Goal: Task Accomplishment & Management: Use online tool/utility

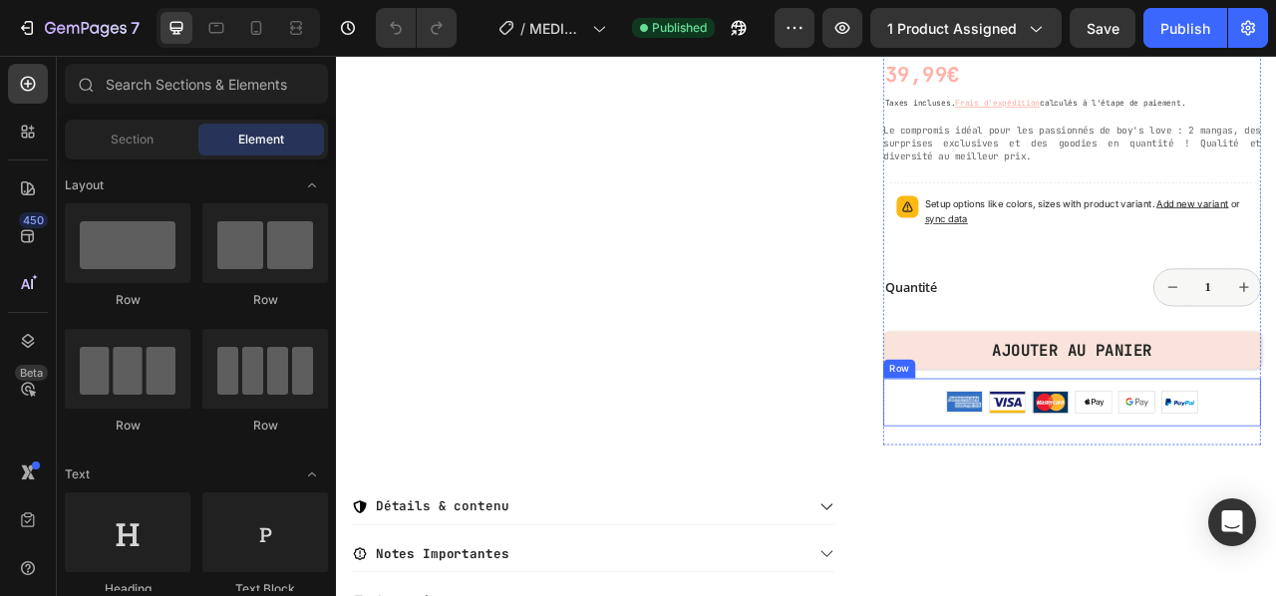
scroll to position [399, 0]
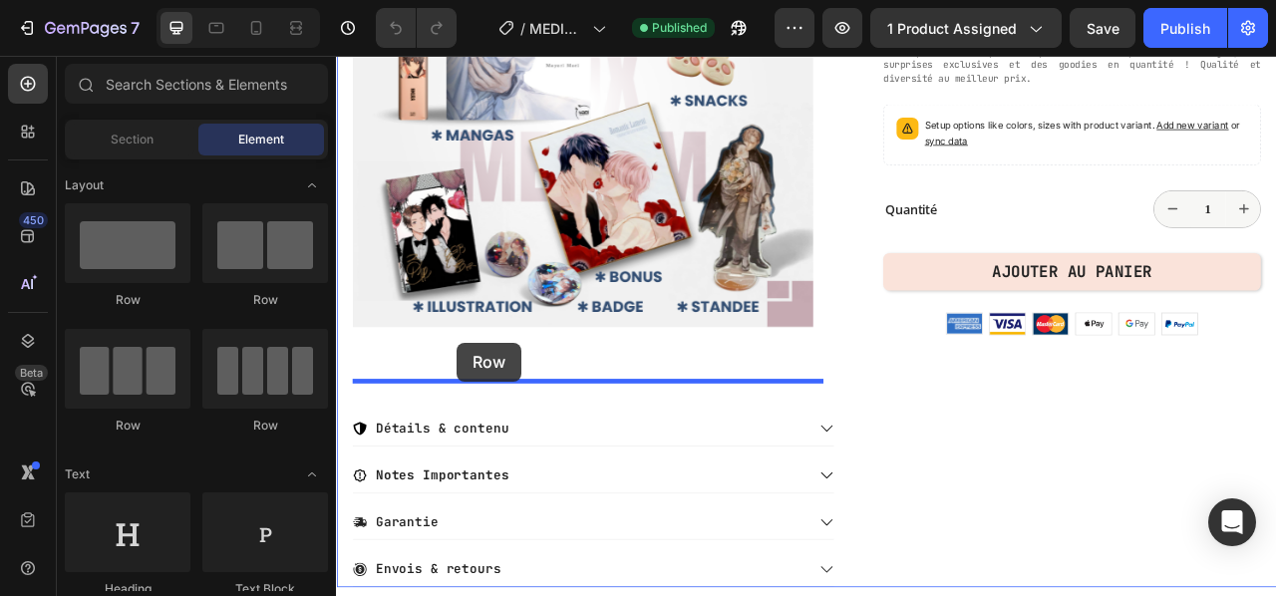
drag, startPoint x: 472, startPoint y: 318, endPoint x: 490, endPoint y: 421, distance: 104.2
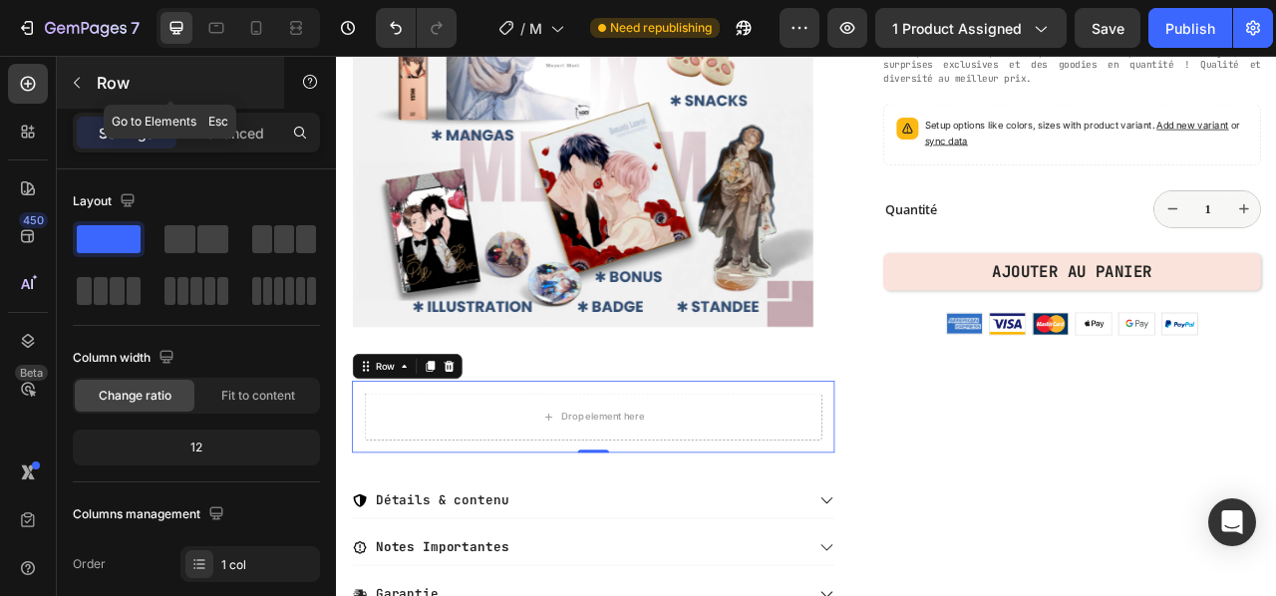
click at [80, 77] on icon "button" at bounding box center [77, 83] width 16 height 16
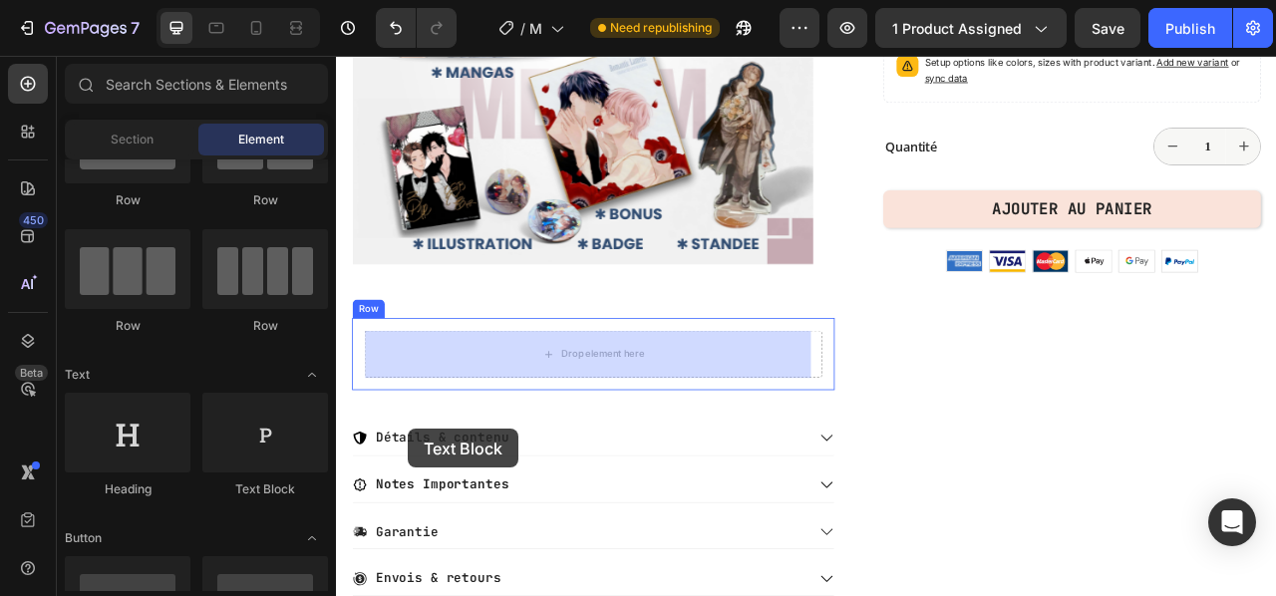
scroll to position [544, 0]
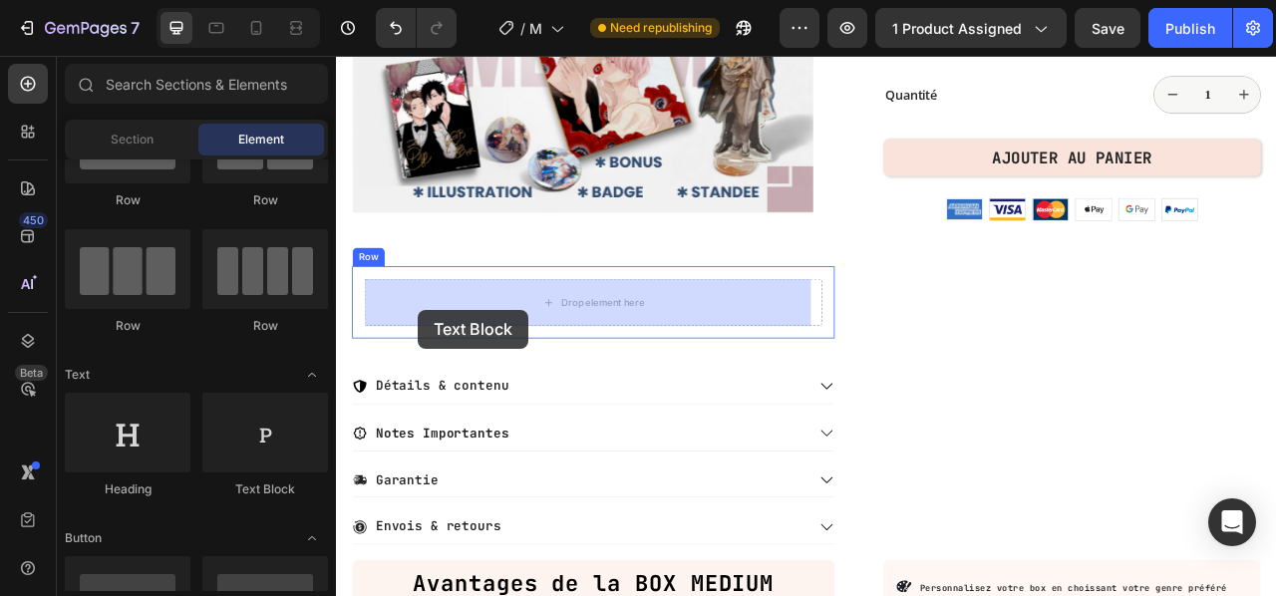
drag, startPoint x: 607, startPoint y: 504, endPoint x: 440, endPoint y: 379, distance: 209.4
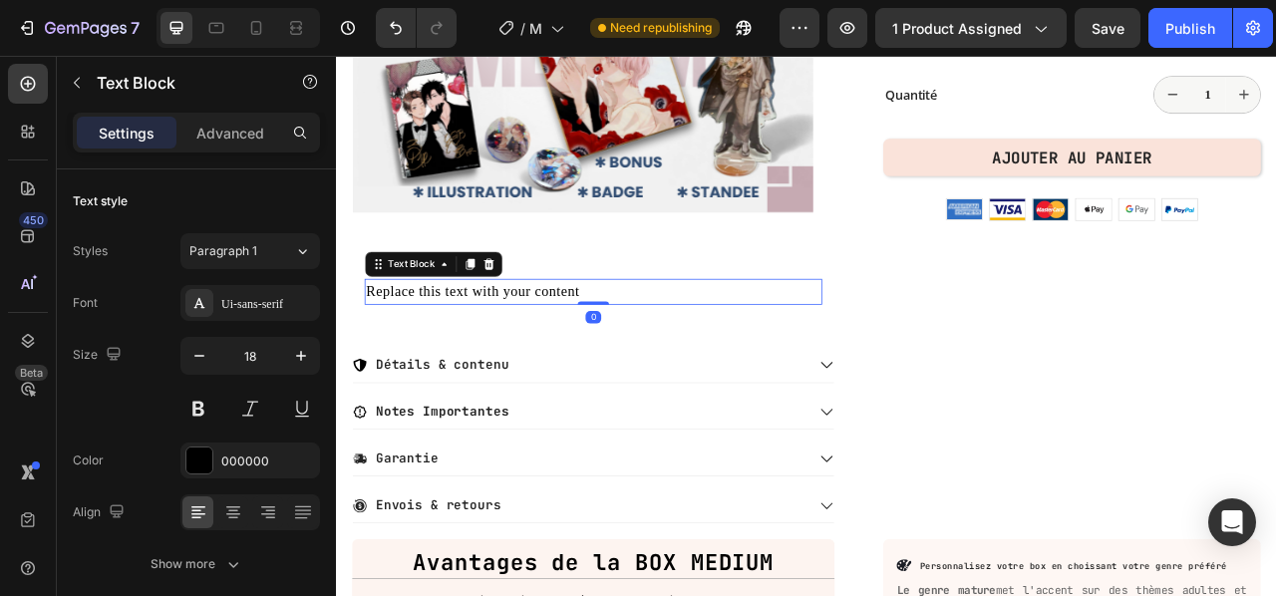
click at [673, 352] on div "Replace this text with your content" at bounding box center [663, 356] width 582 height 33
click at [673, 352] on p "Replace this text with your content" at bounding box center [663, 356] width 578 height 29
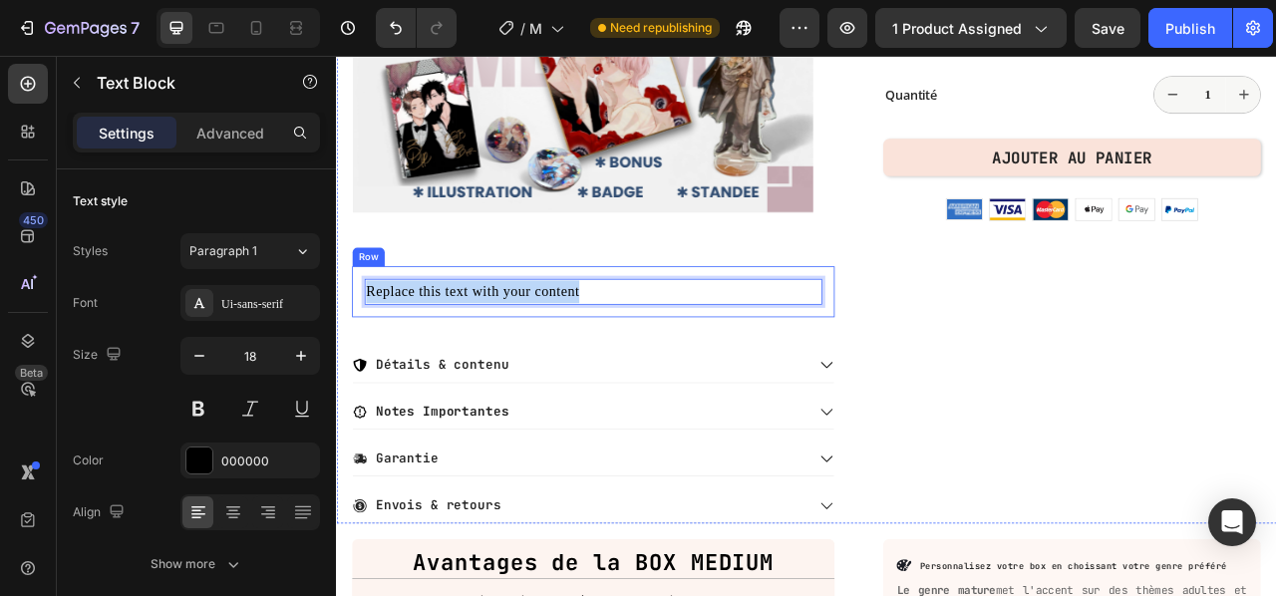
drag, startPoint x: 679, startPoint y: 352, endPoint x: 364, endPoint y: 331, distance: 315.8
click at [364, 331] on div "Replace this text with your content Text Block 0 Row" at bounding box center [663, 356] width 614 height 65
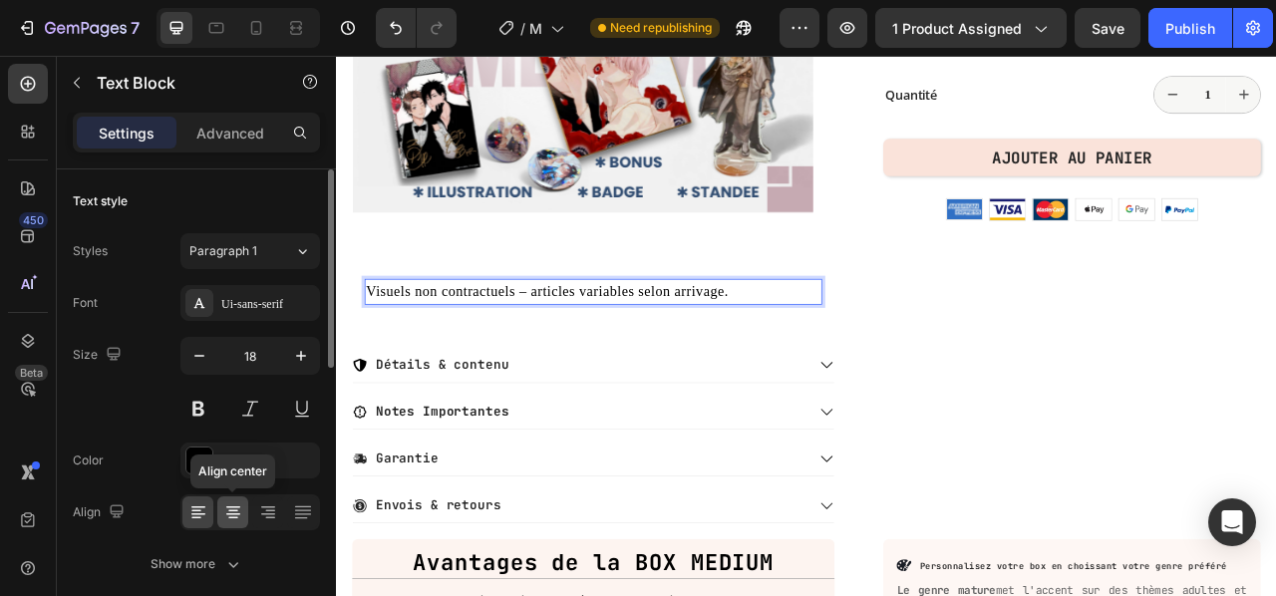
click at [237, 510] on icon at bounding box center [233, 512] width 20 height 20
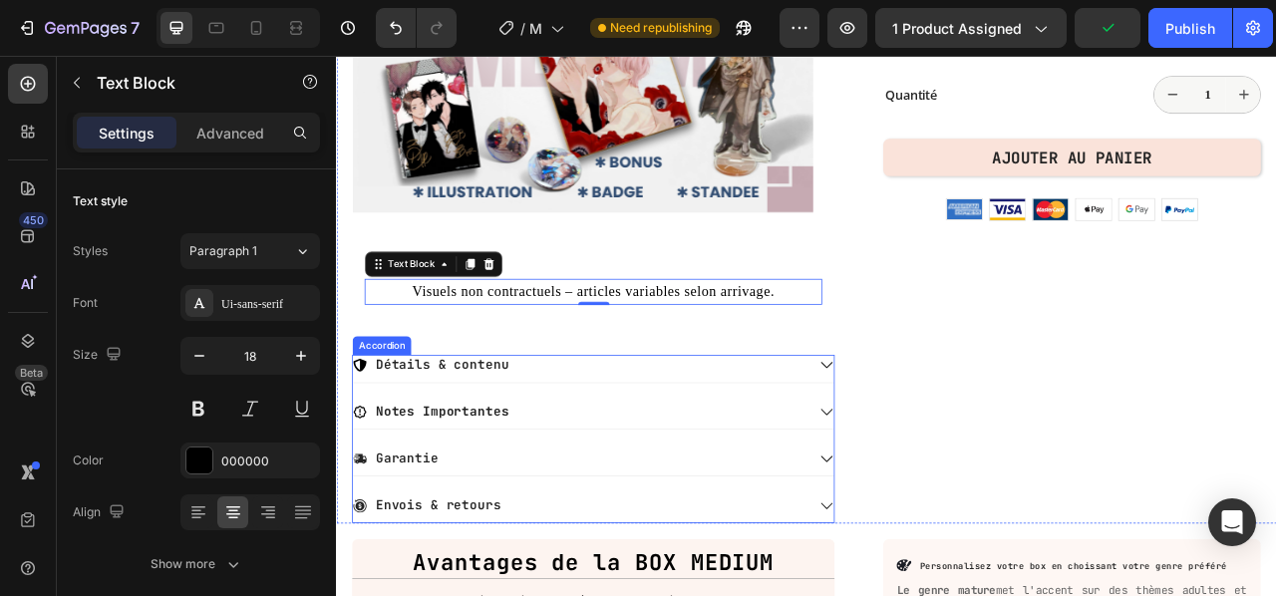
click at [592, 450] on div "Détails & contenu" at bounding box center [646, 450] width 578 height 27
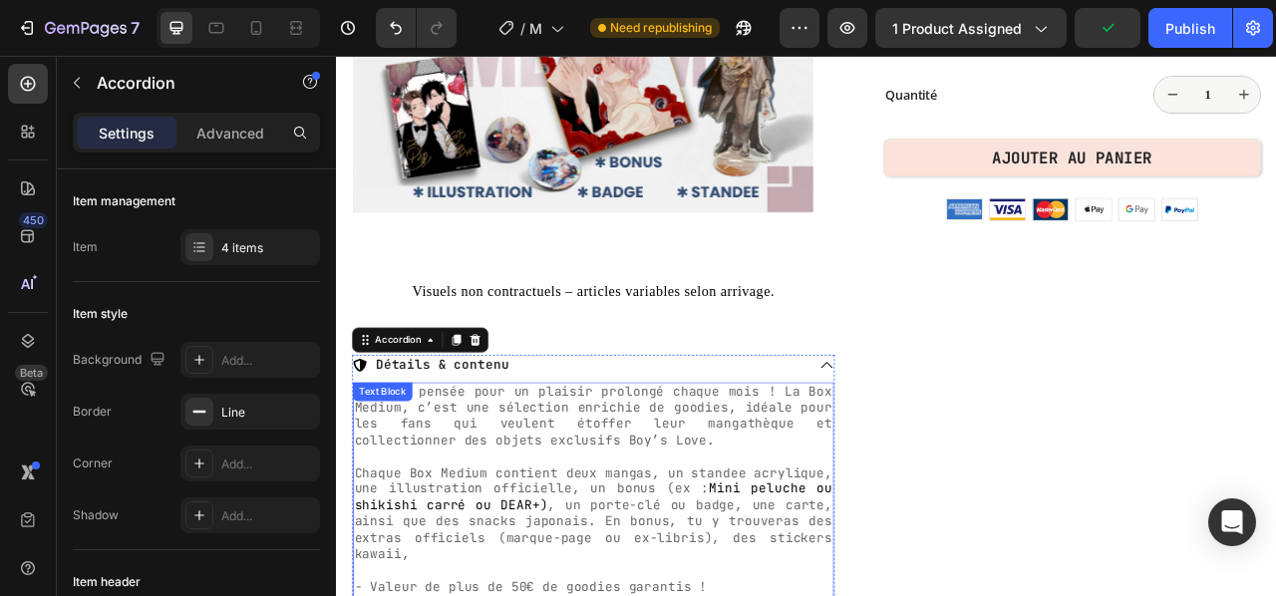
click at [578, 505] on span "Une box pensée pour un plaisir prolongé chaque mois ! La Box Medium, c’est une …" at bounding box center [663, 514] width 608 height 83
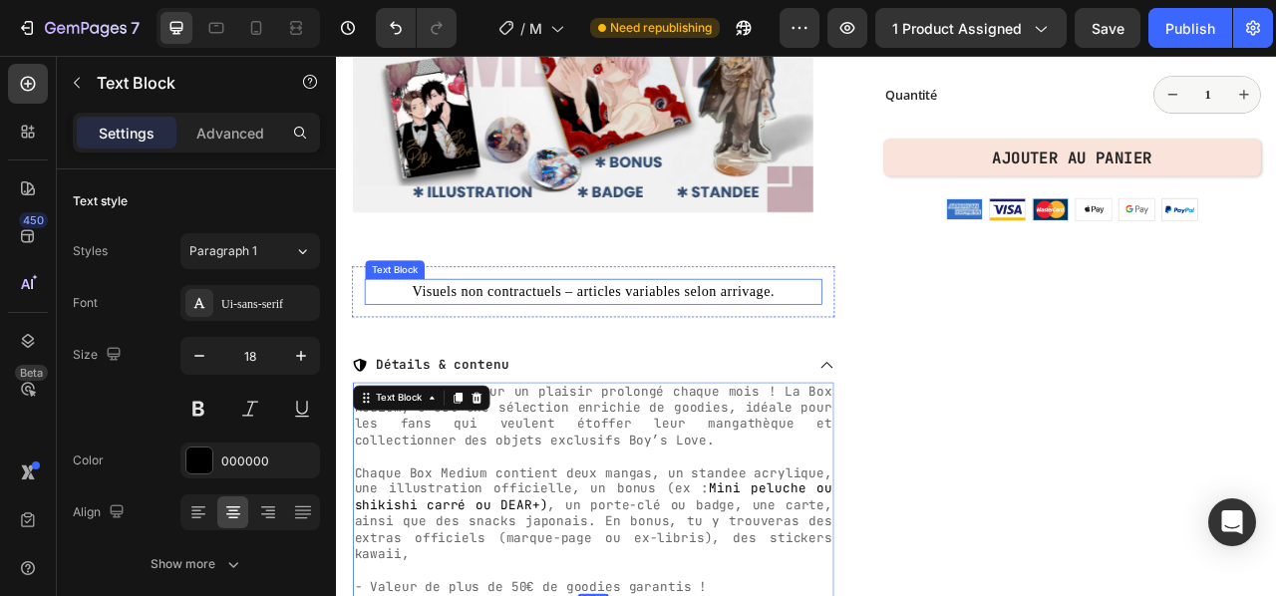
click at [619, 355] on p "Visuels non contractuels – articles variables selon arrivage." at bounding box center [663, 356] width 578 height 29
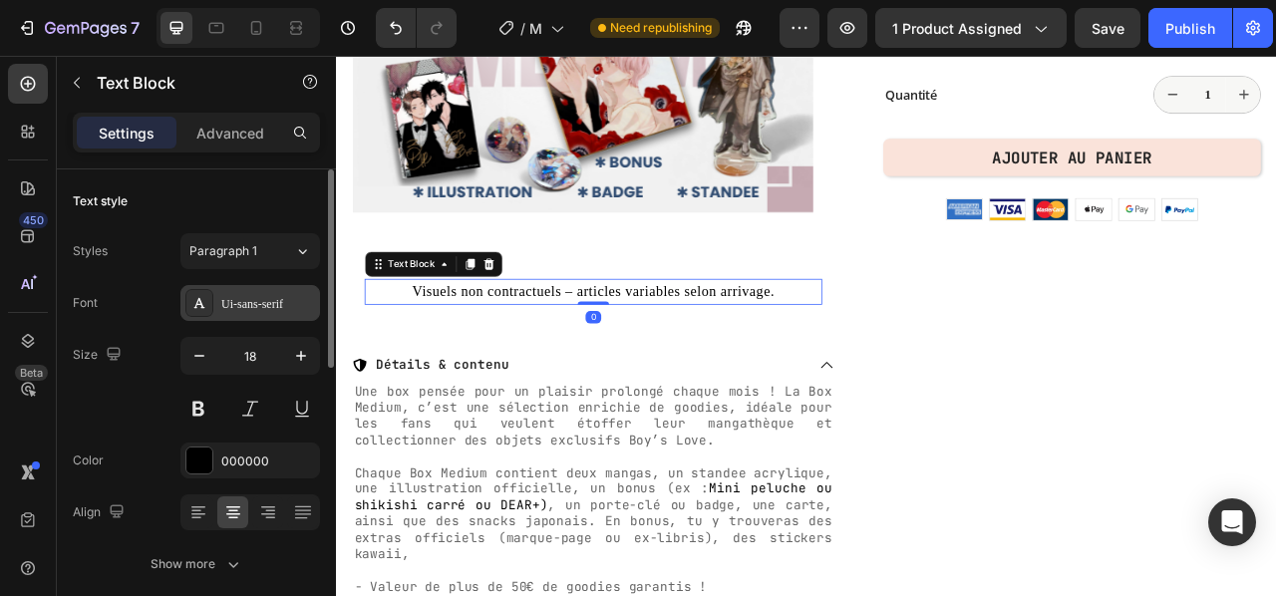
click at [265, 300] on div "Ui-sans-serif" at bounding box center [268, 304] width 94 height 18
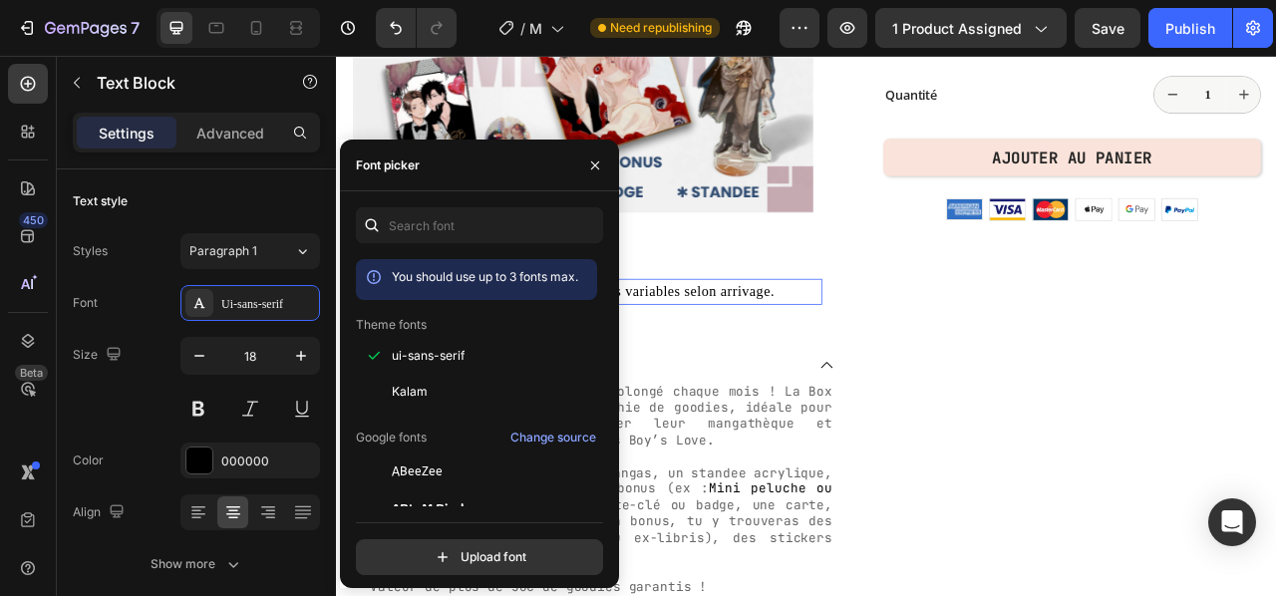
scroll to position [100, 0]
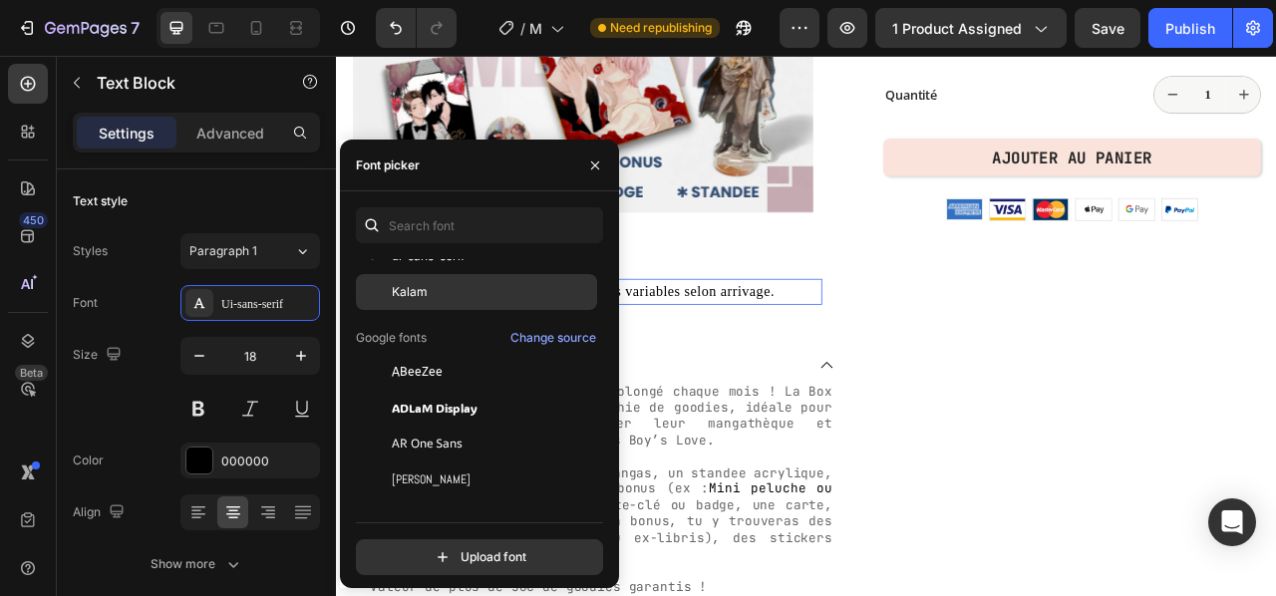
click at [436, 298] on div "Kalam" at bounding box center [492, 292] width 201 height 18
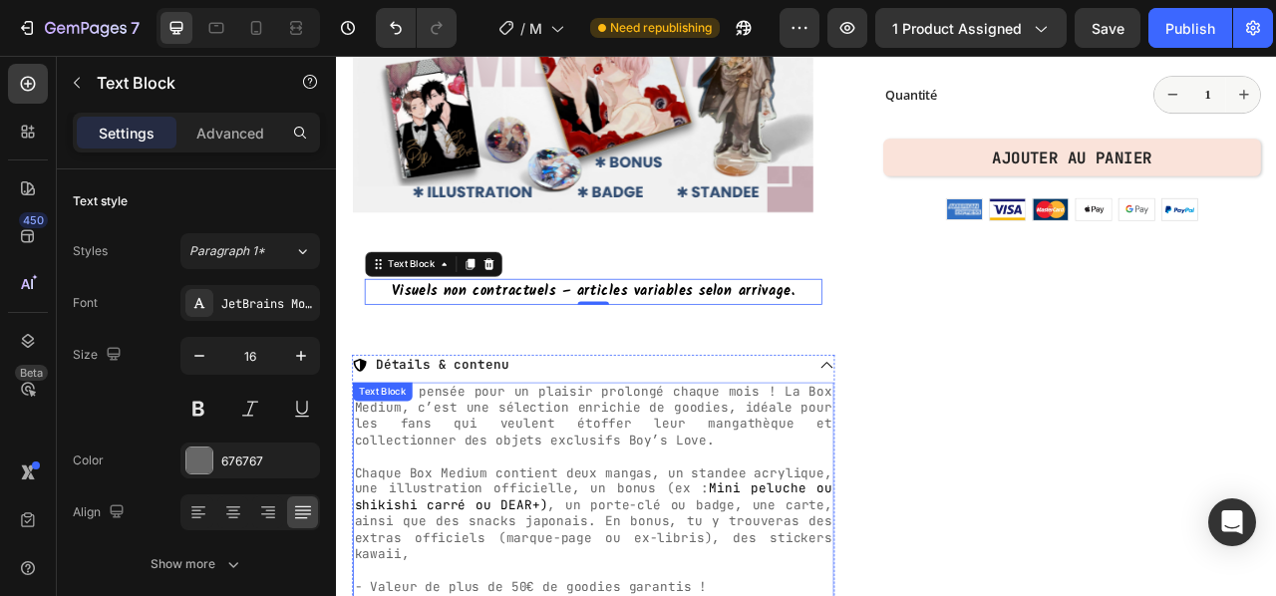
click at [792, 495] on span "Une box pensée pour un plaisir prolongé chaque mois ! La Box Medium, c’est une …" at bounding box center [663, 514] width 608 height 83
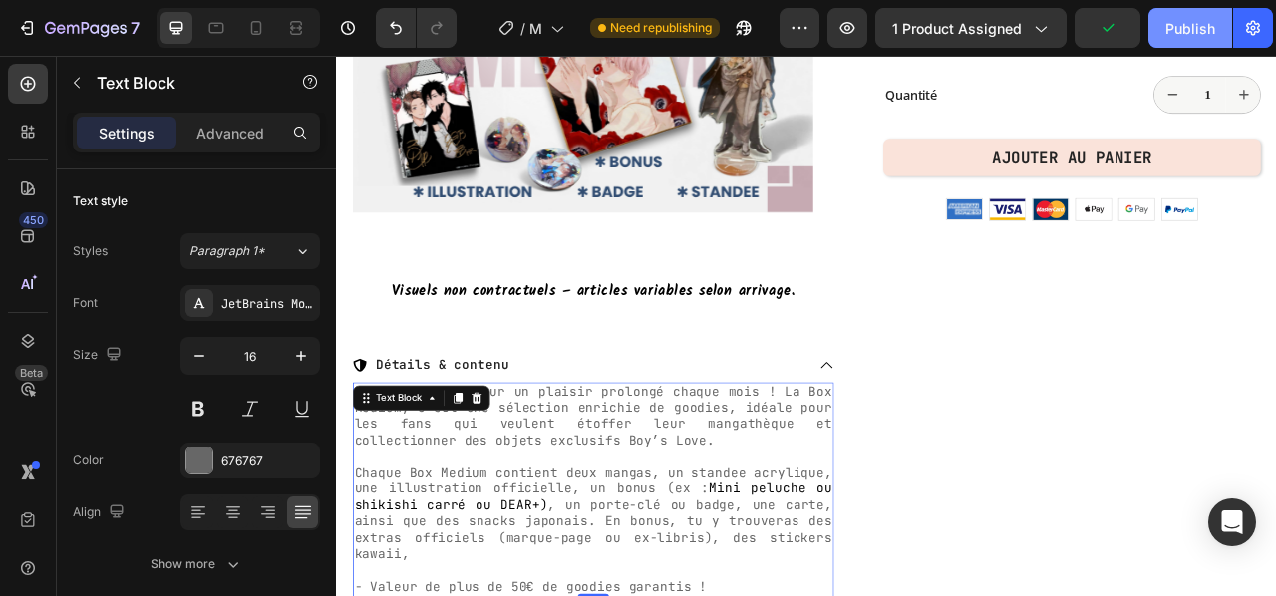
click at [1190, 29] on div "Publish" at bounding box center [1191, 28] width 50 height 21
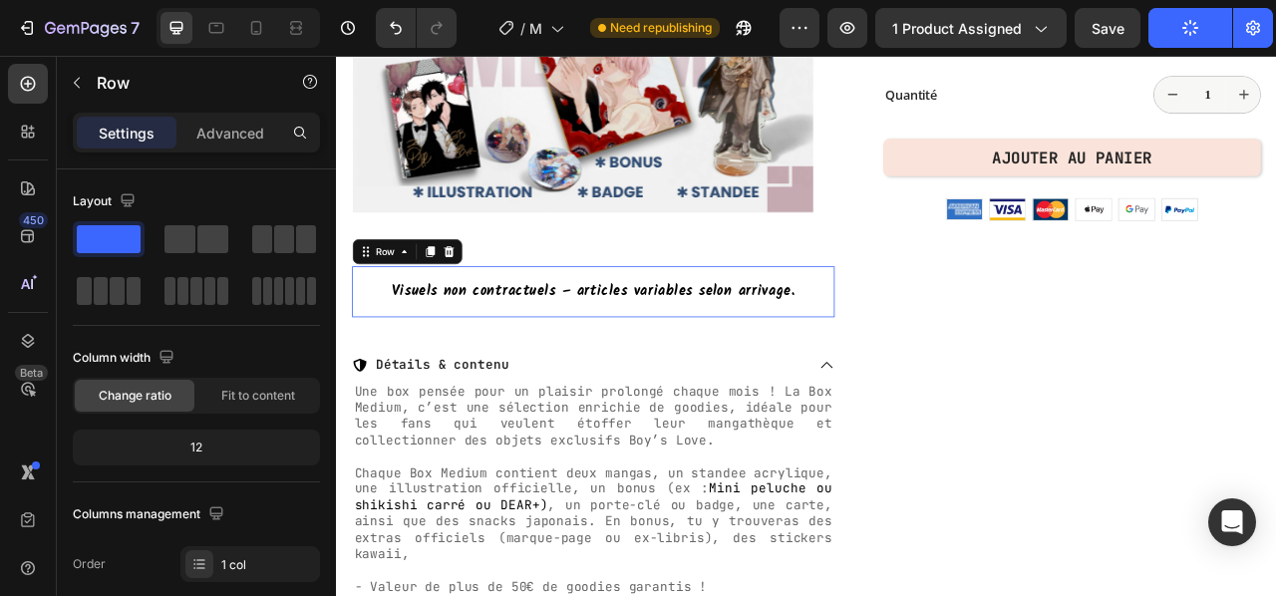
click at [942, 325] on div "Visuels non contractuels – articles variables selon arrivage. Text Block Row 0" at bounding box center [663, 356] width 614 height 65
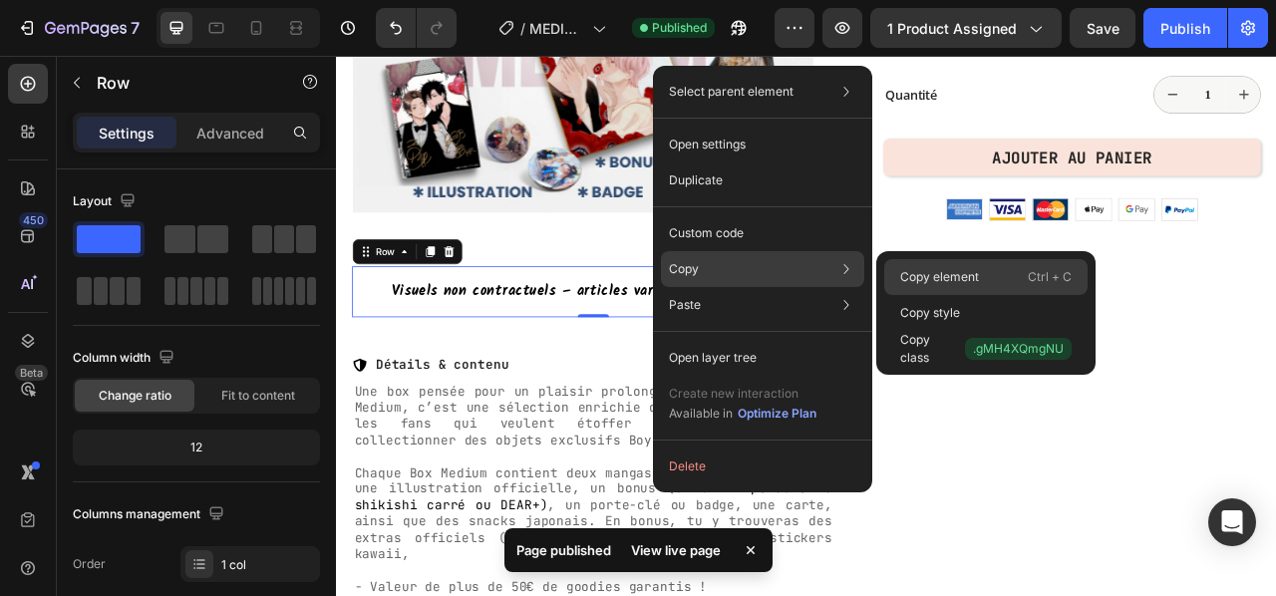
click at [946, 274] on p "Copy element" at bounding box center [939, 277] width 79 height 18
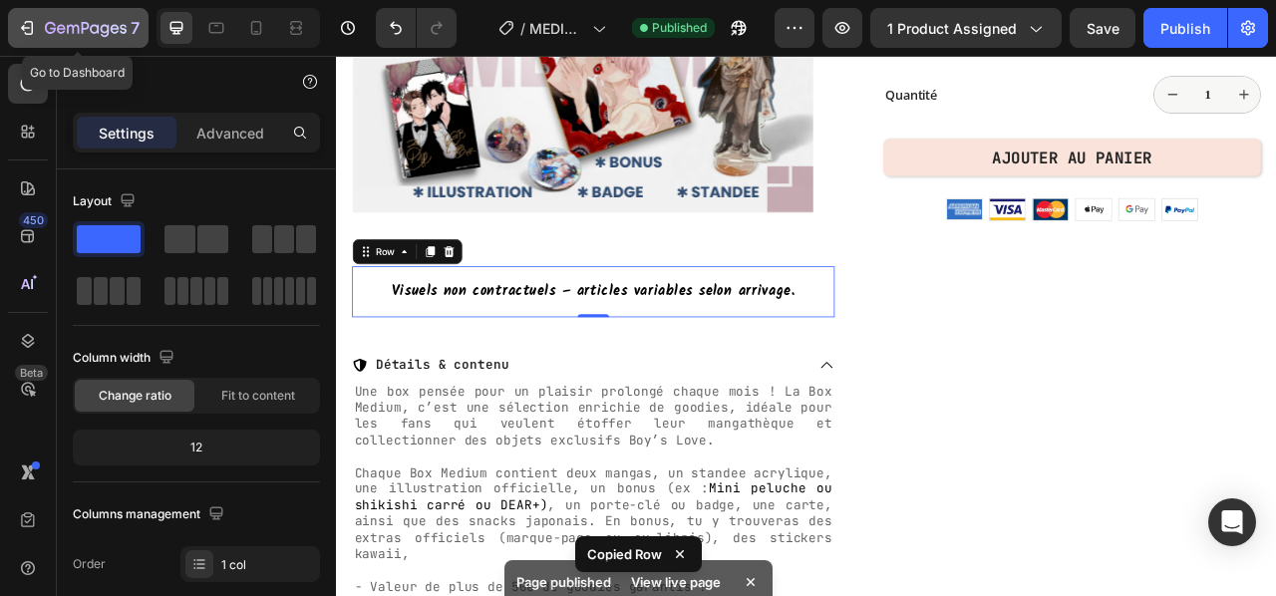
click at [21, 21] on icon "button" at bounding box center [27, 28] width 20 height 20
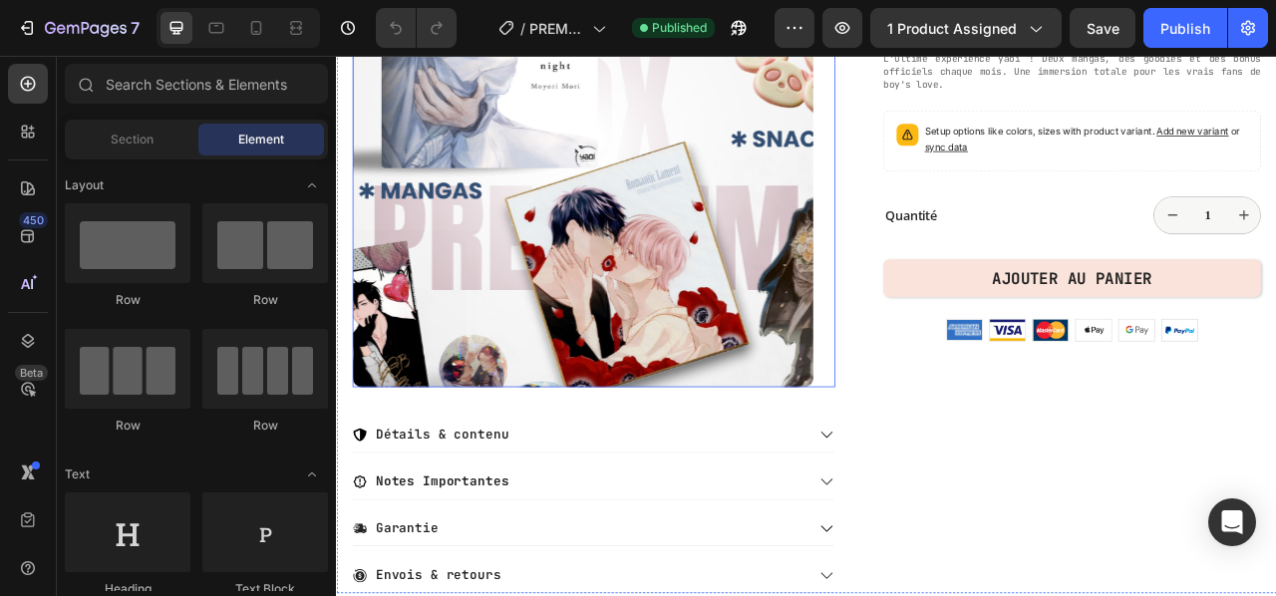
scroll to position [499, 0]
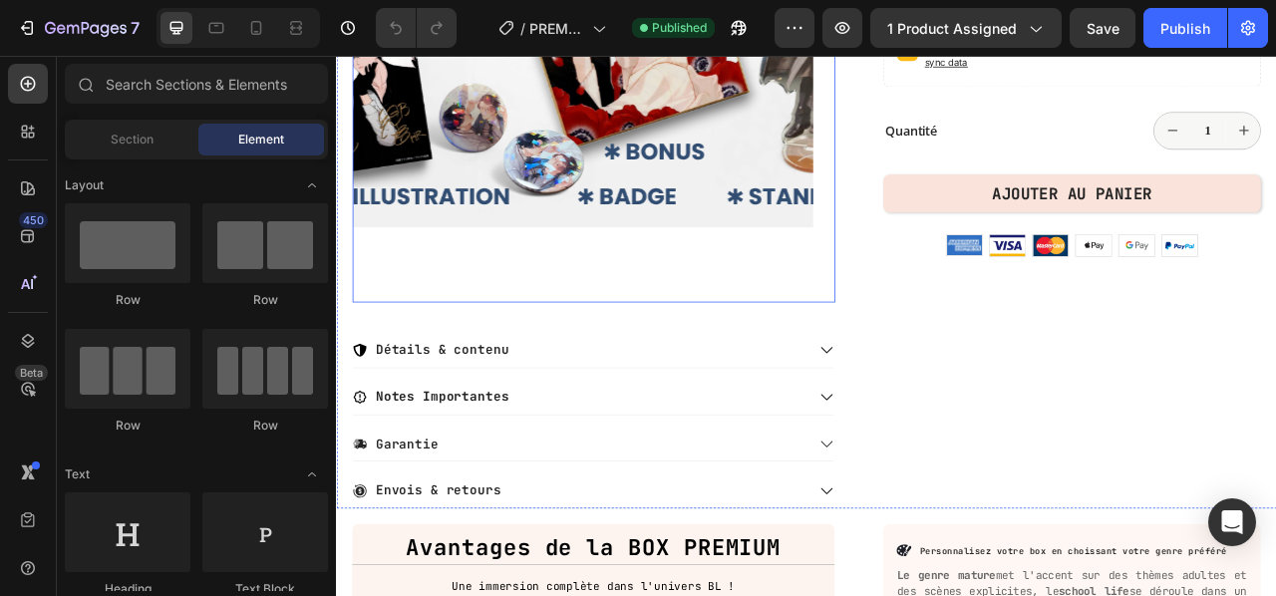
click at [641, 354] on img at bounding box center [649, 8] width 586 height 724
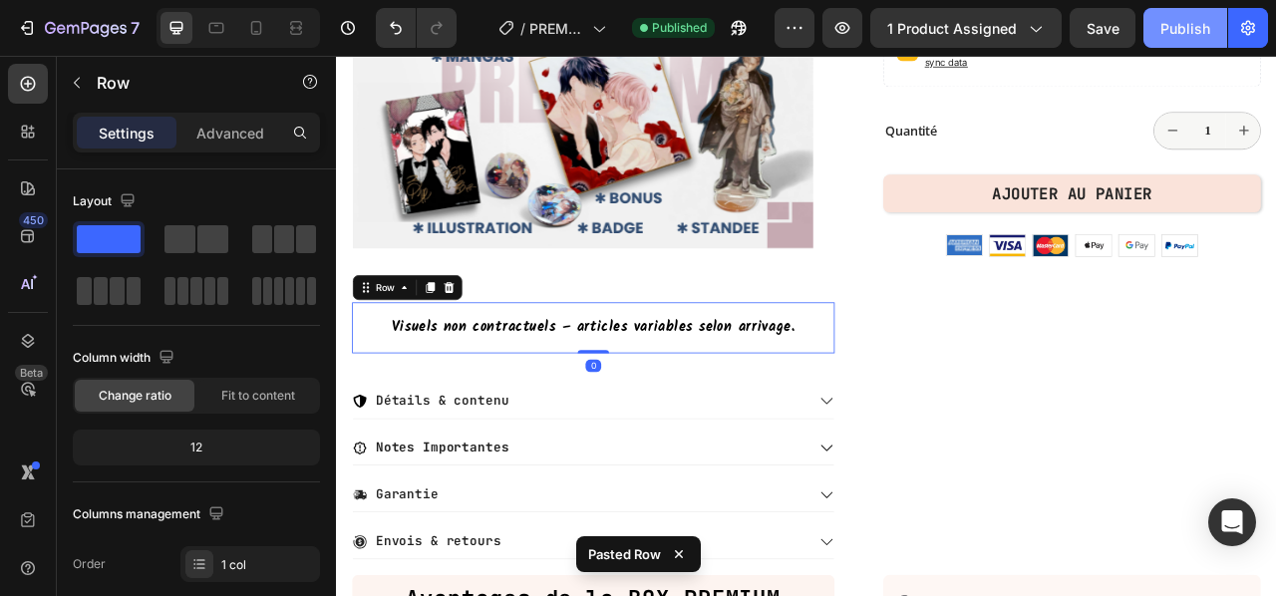
click at [1182, 29] on div "Publish" at bounding box center [1186, 28] width 50 height 21
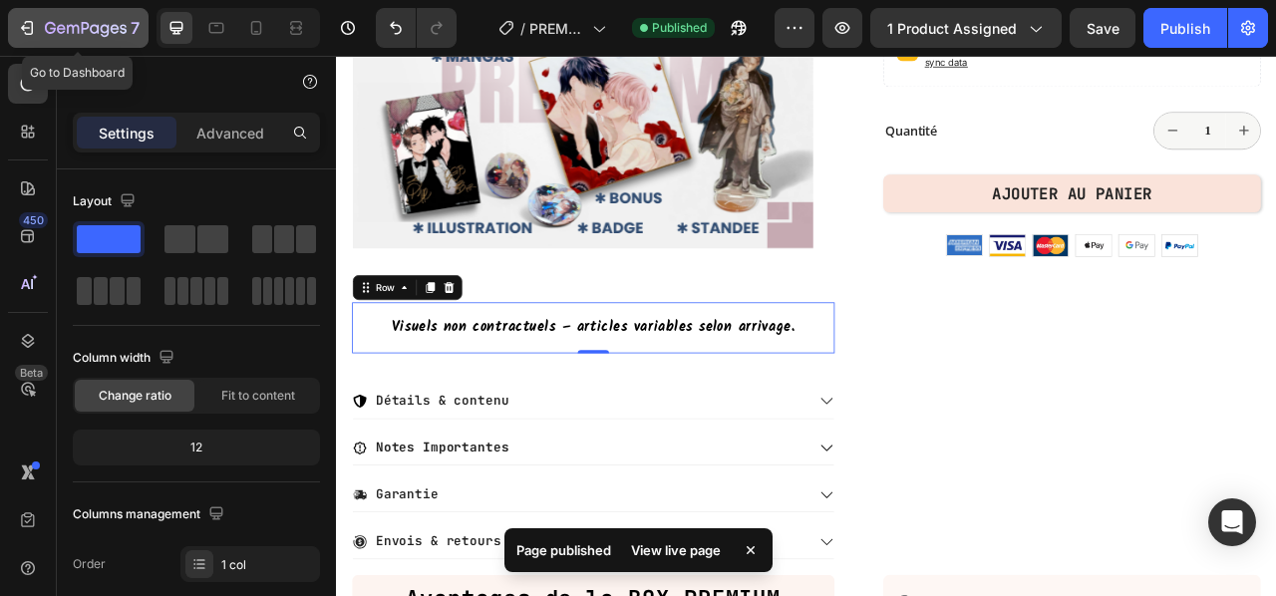
click at [32, 30] on icon "button" at bounding box center [29, 28] width 9 height 14
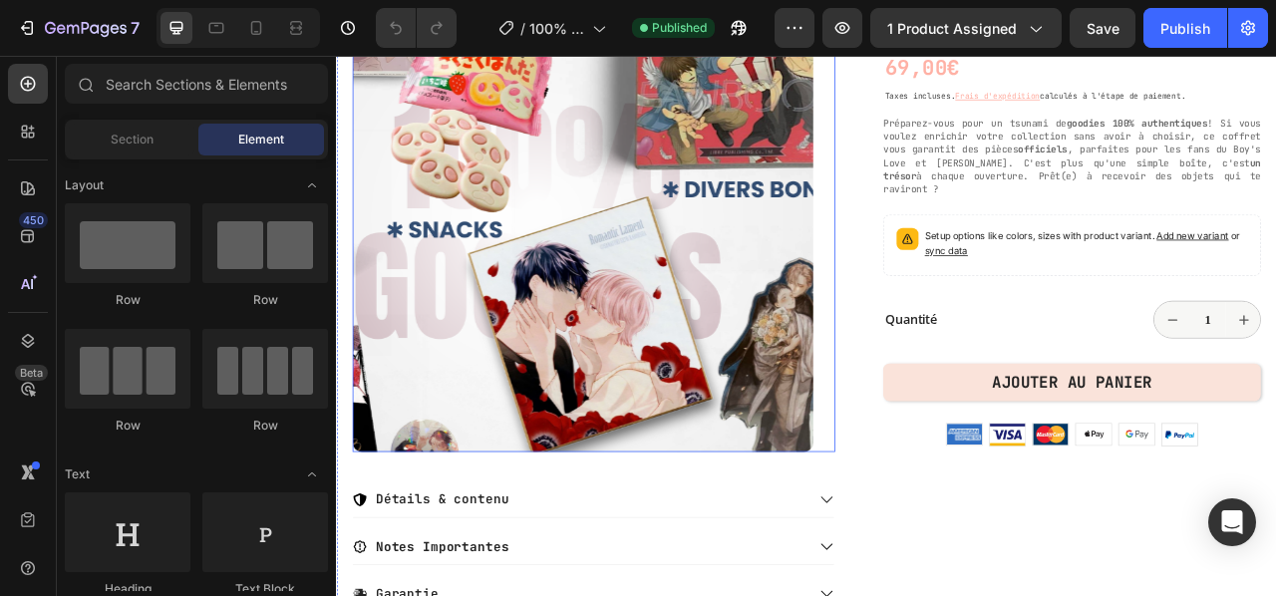
scroll to position [399, 0]
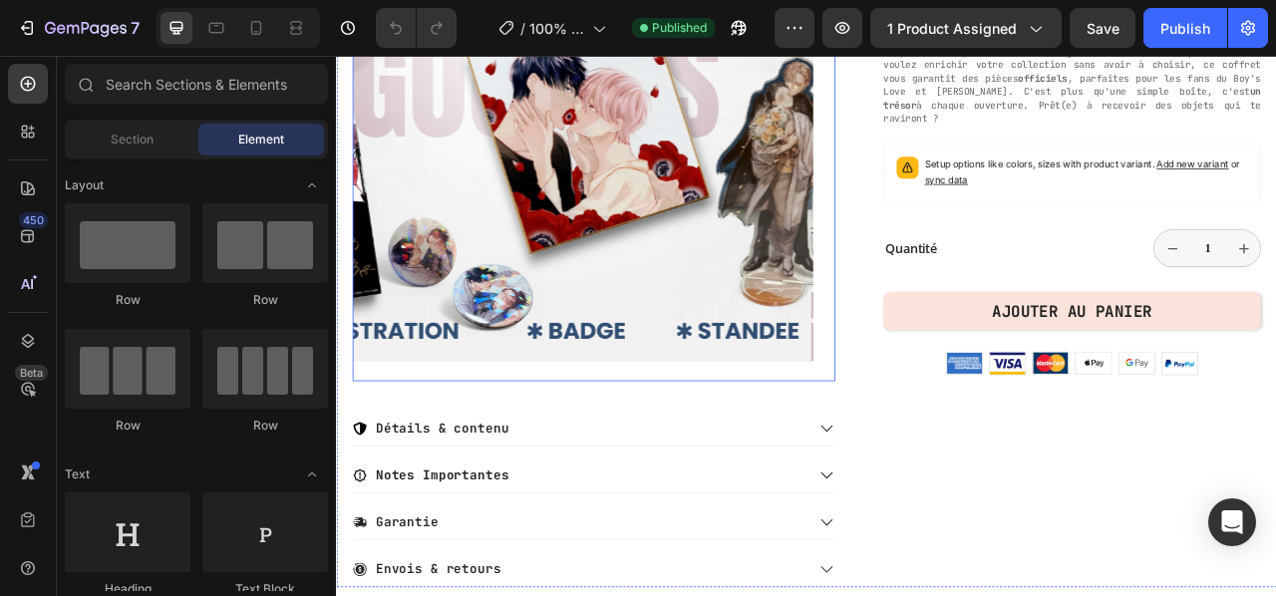
click at [777, 308] on img at bounding box center [649, 108] width 586 height 724
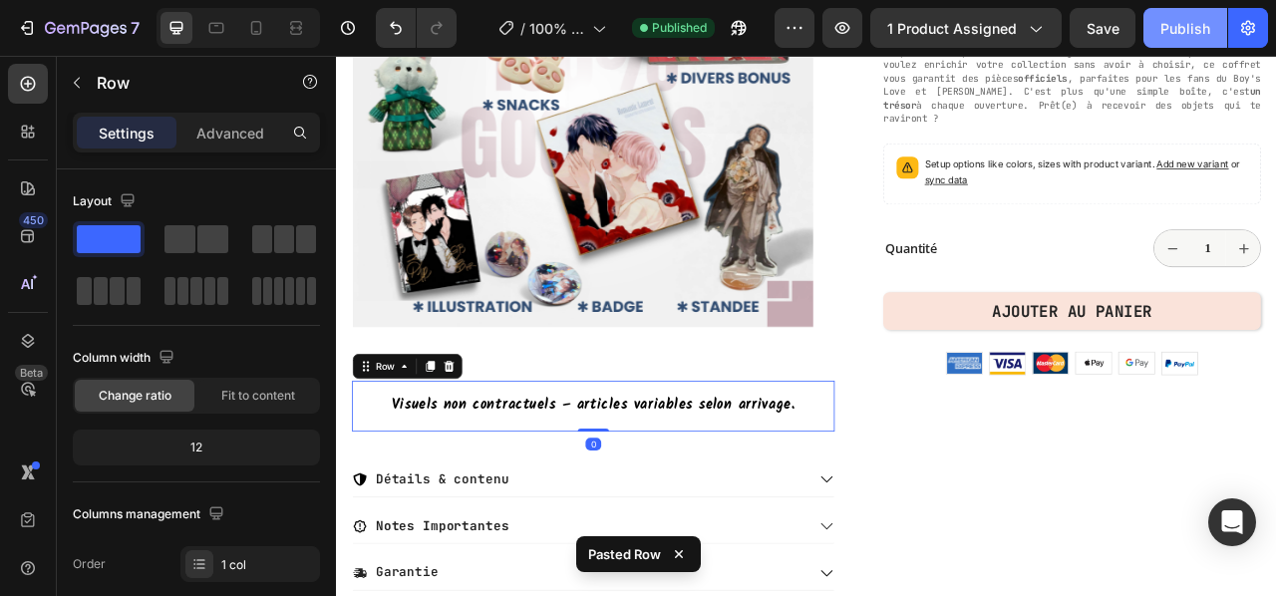
click at [1196, 30] on div "Publish" at bounding box center [1186, 28] width 50 height 21
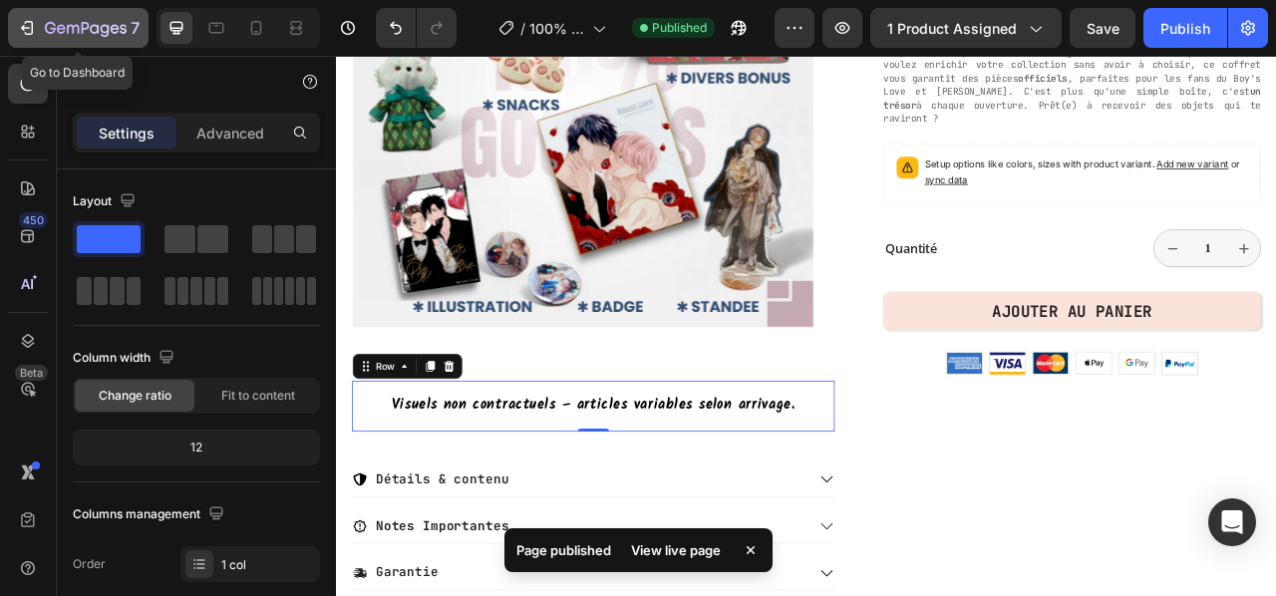
click at [26, 25] on icon "button" at bounding box center [27, 28] width 20 height 20
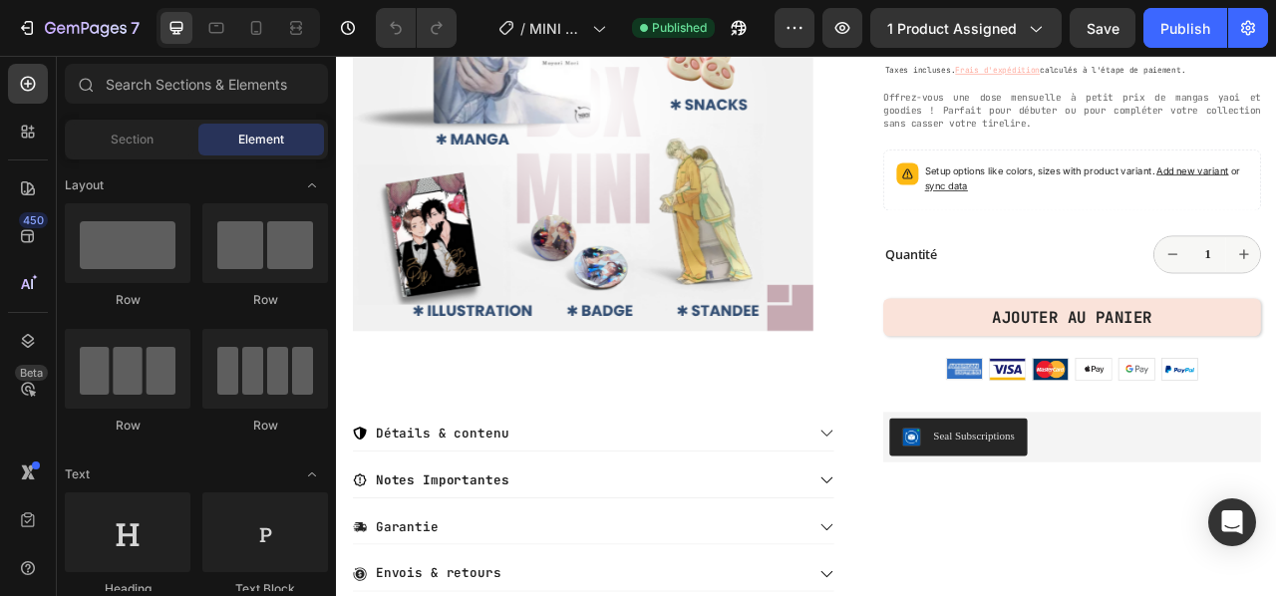
scroll to position [399, 0]
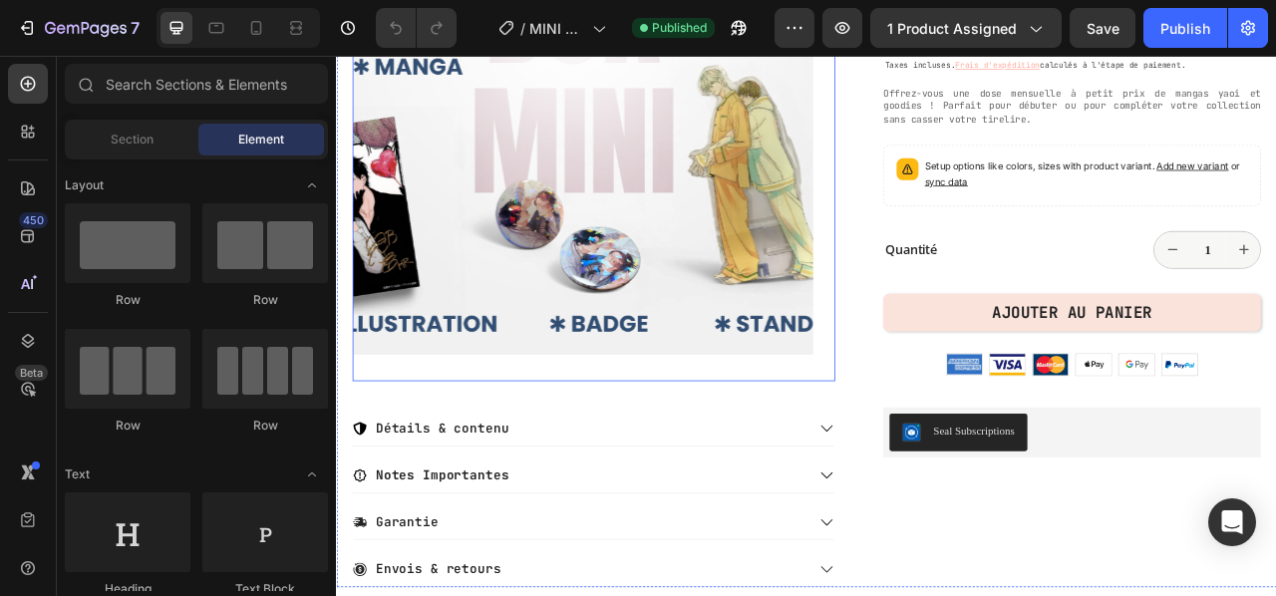
click at [682, 317] on img at bounding box center [649, 108] width 586 height 724
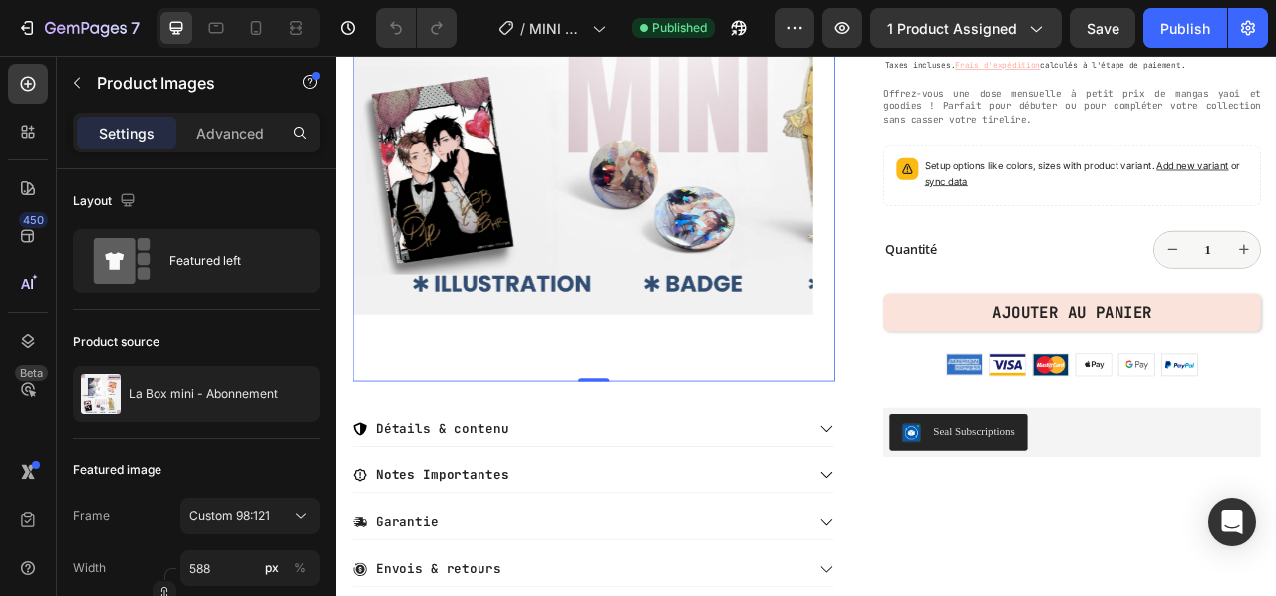
click at [434, 433] on img at bounding box center [649, 108] width 586 height 724
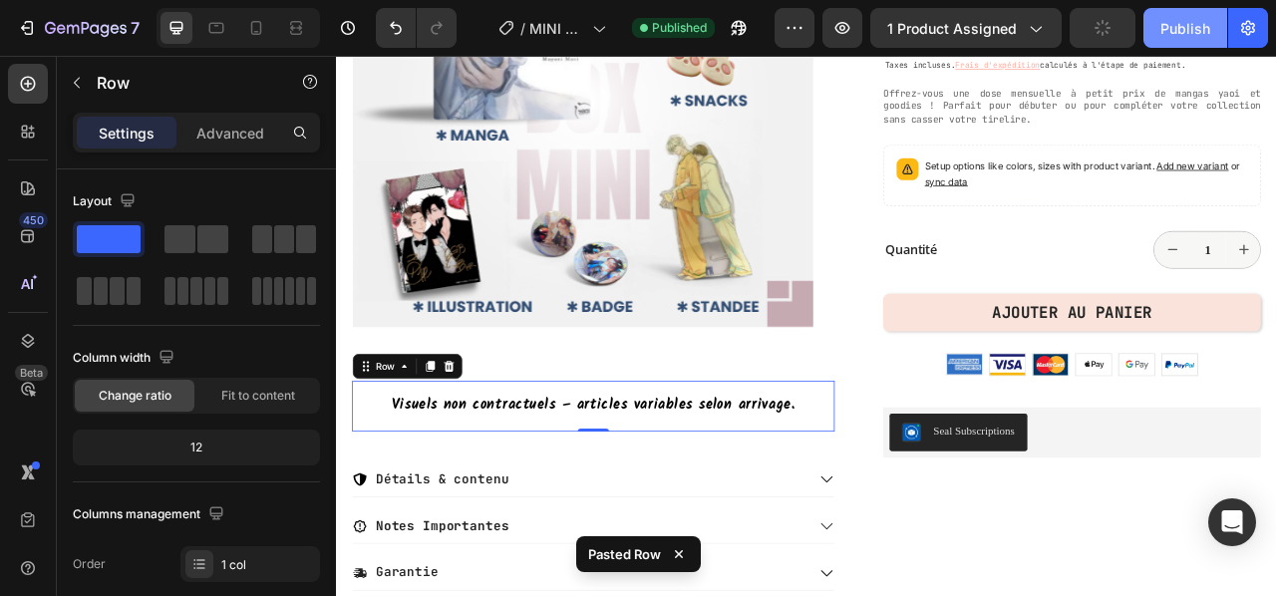
click at [1170, 16] on button "Publish" at bounding box center [1186, 28] width 84 height 40
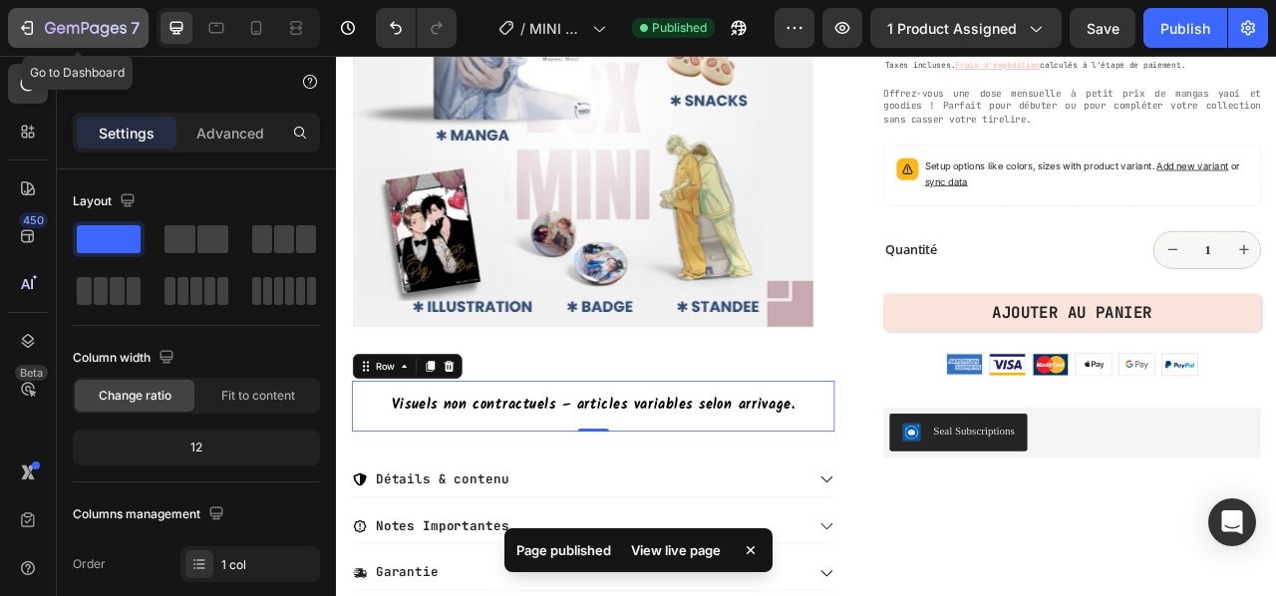
click at [25, 21] on icon "button" at bounding box center [27, 28] width 20 height 20
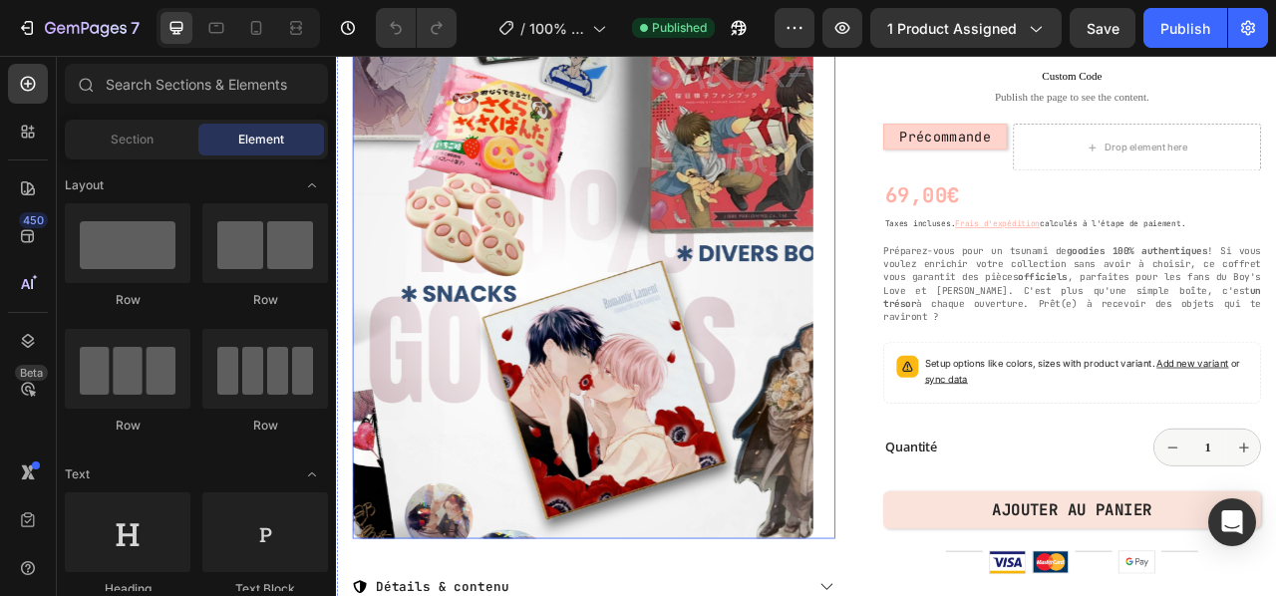
scroll to position [199, 0]
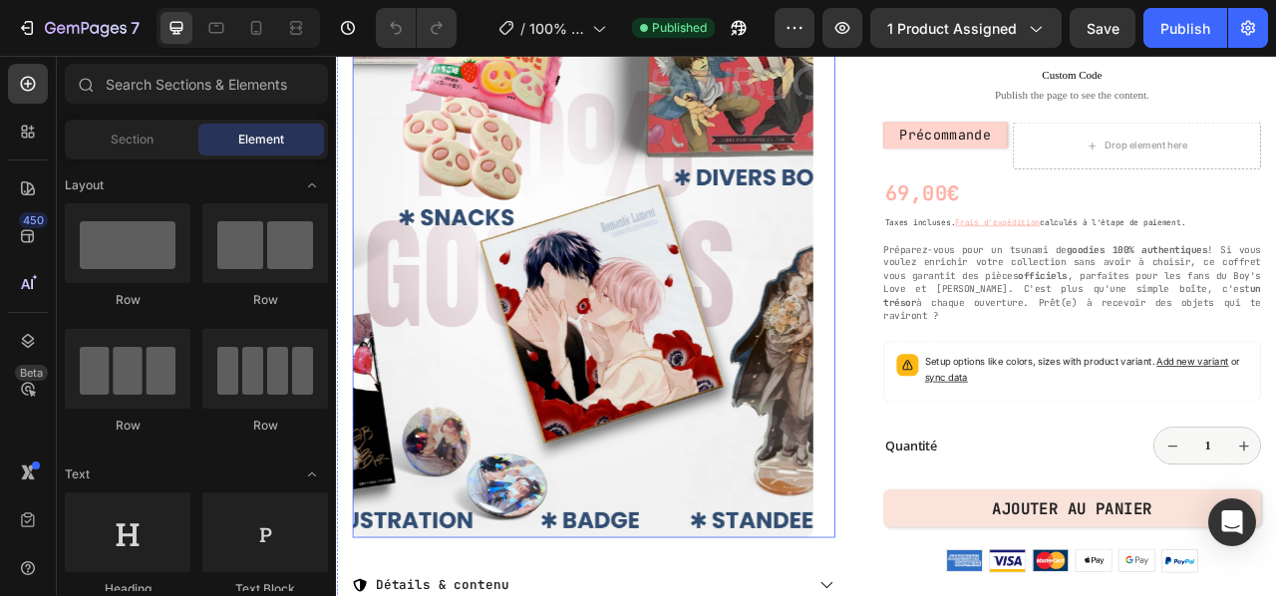
click at [735, 427] on img at bounding box center [649, 307] width 586 height 724
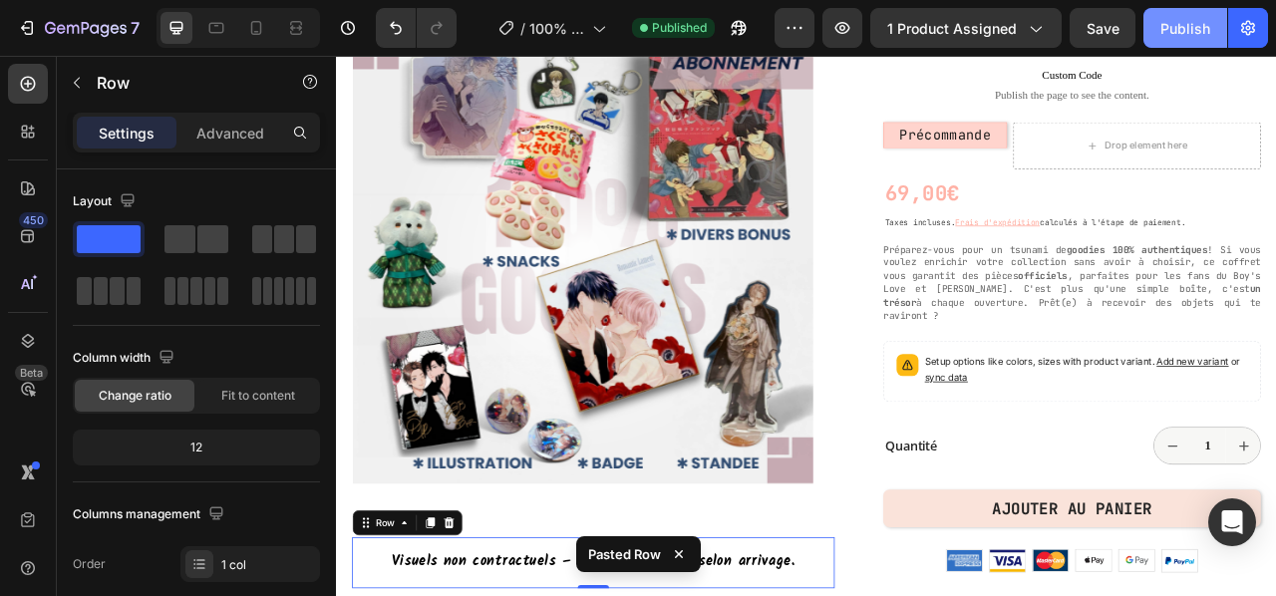
click at [1186, 30] on div "Publish" at bounding box center [1186, 28] width 50 height 21
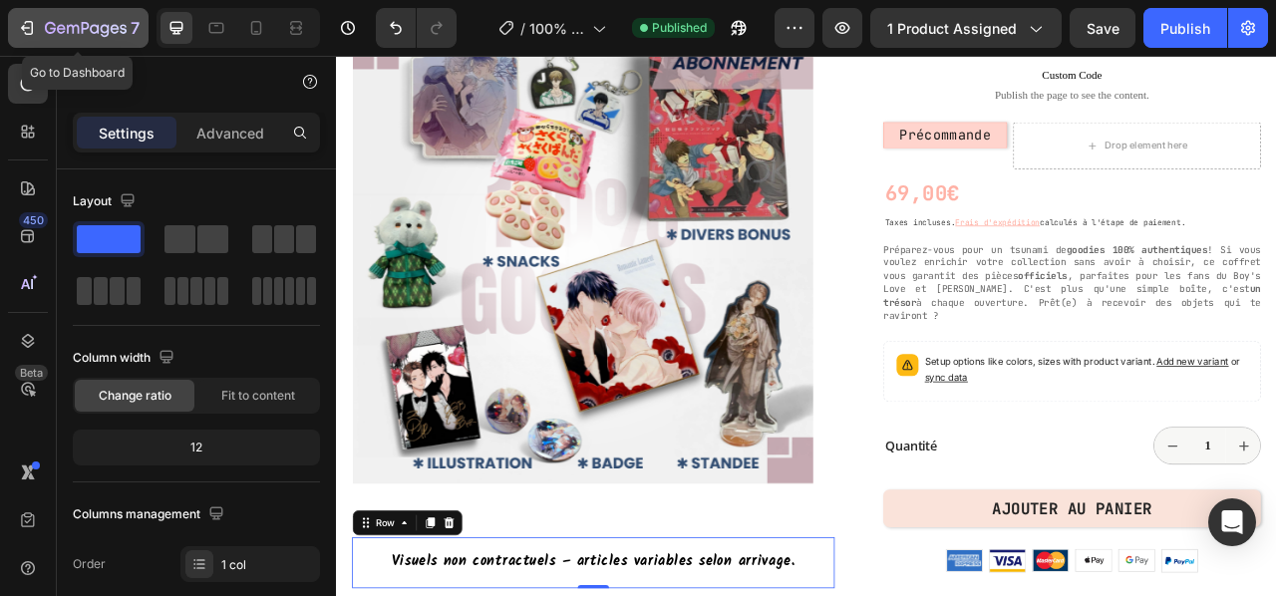
click at [21, 15] on button "7" at bounding box center [78, 28] width 141 height 40
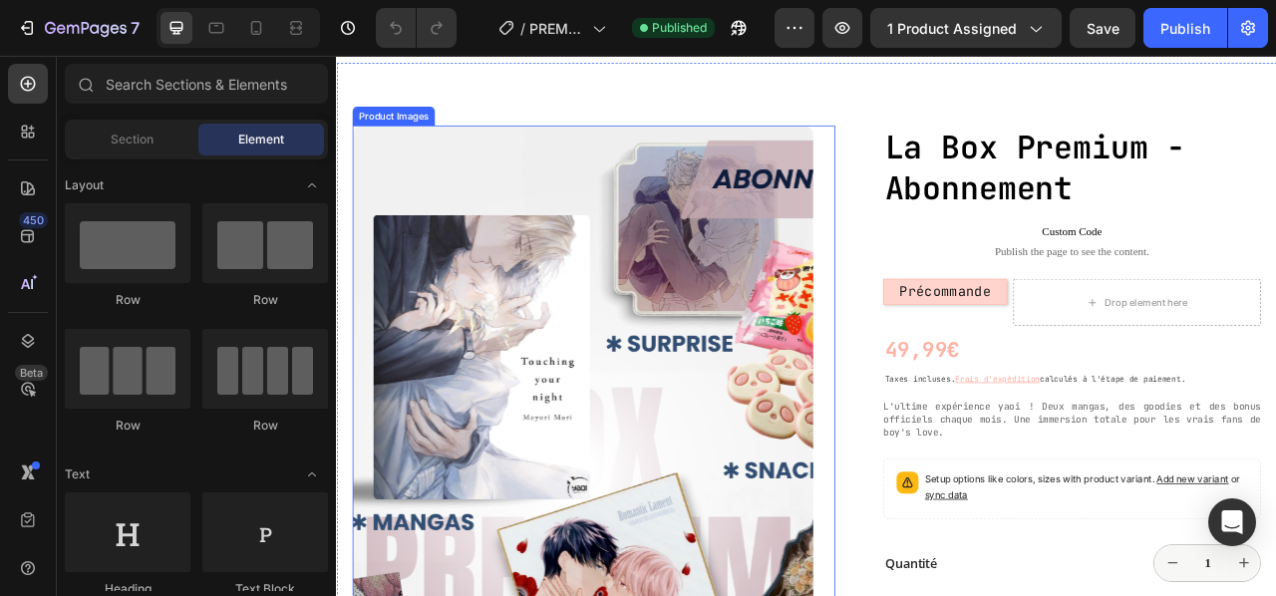
scroll to position [399, 0]
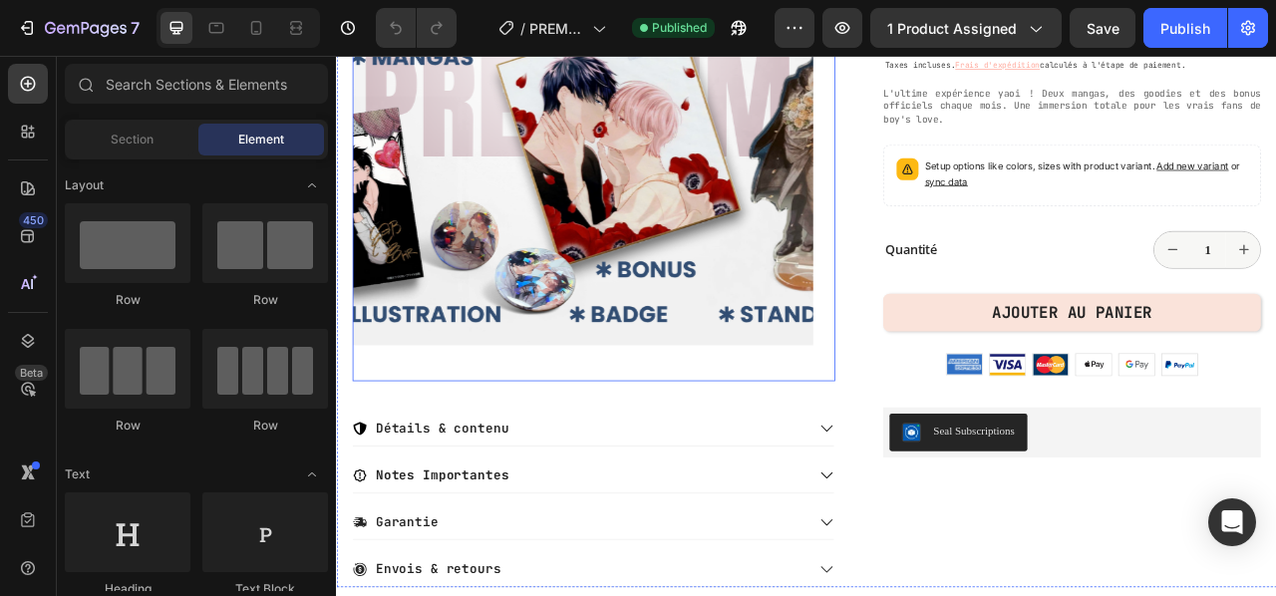
click at [663, 354] on img at bounding box center [649, 108] width 586 height 724
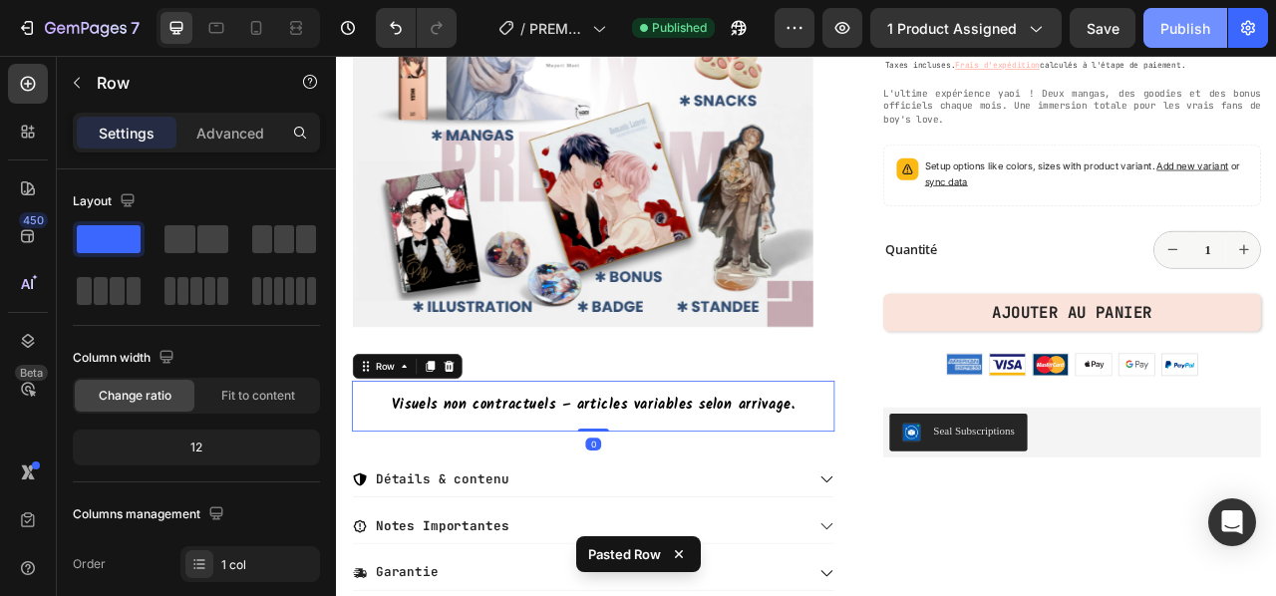
click at [1187, 32] on div "Publish" at bounding box center [1186, 28] width 50 height 21
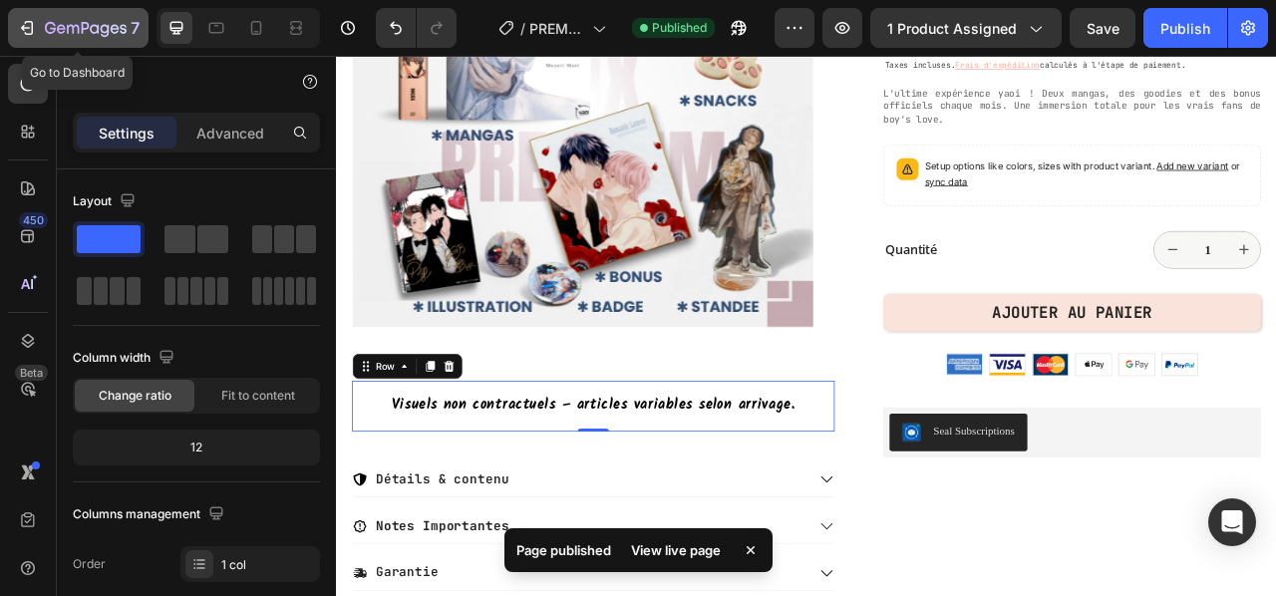
click at [22, 25] on icon "button" at bounding box center [27, 28] width 20 height 20
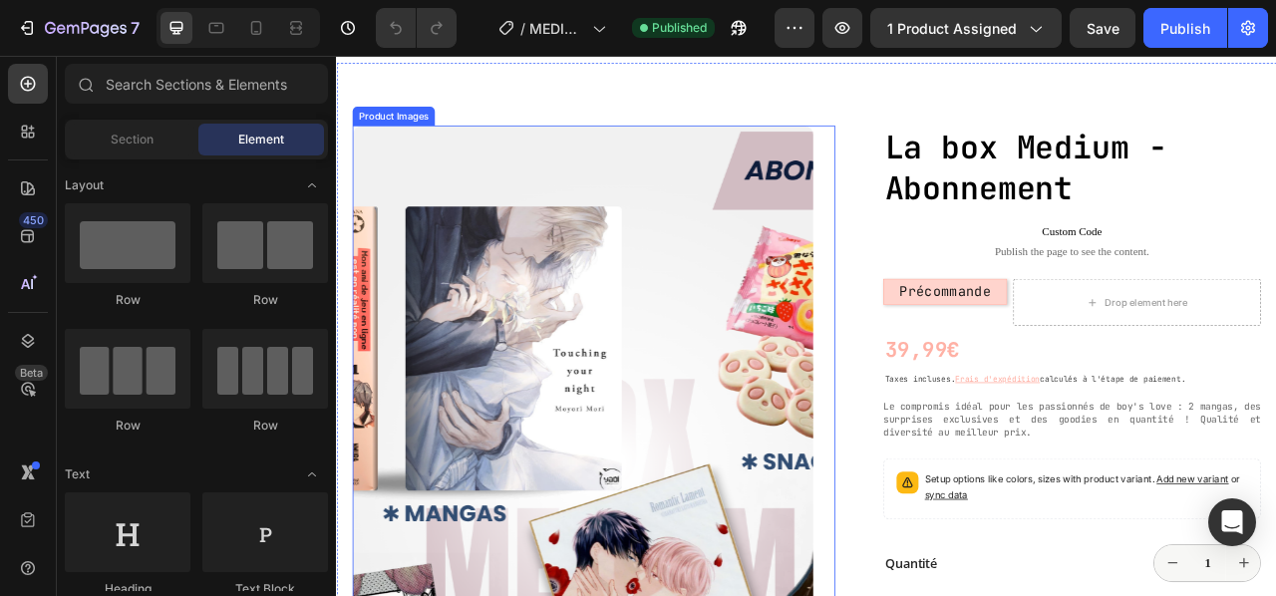
click at [579, 389] on img at bounding box center [649, 507] width 586 height 724
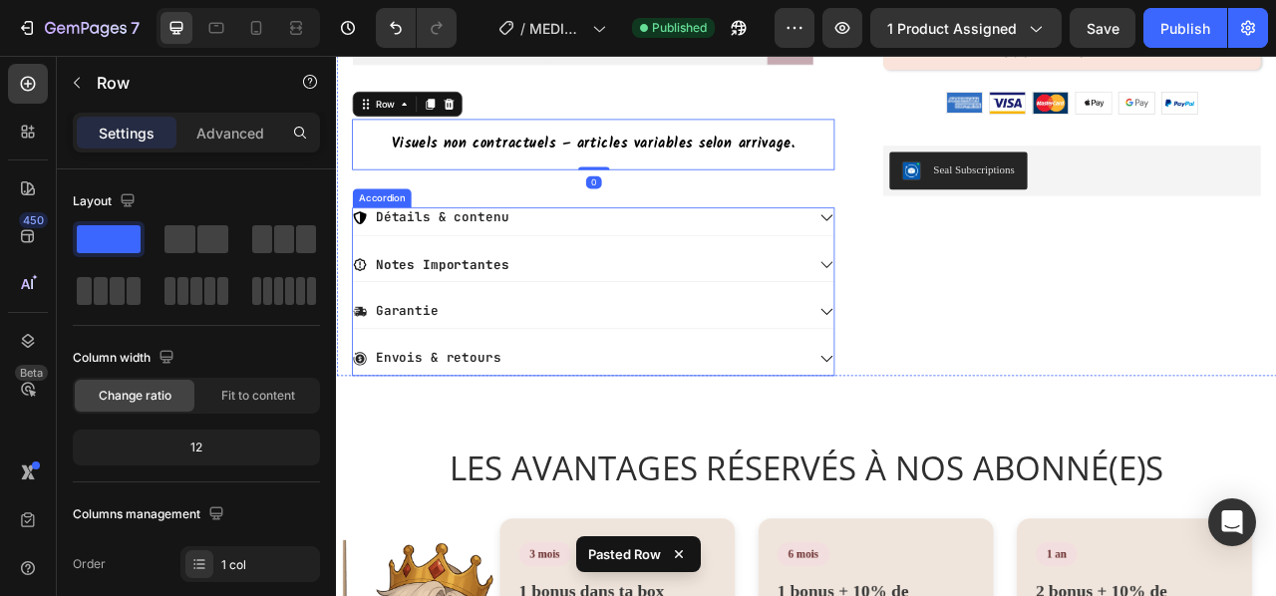
scroll to position [742, 0]
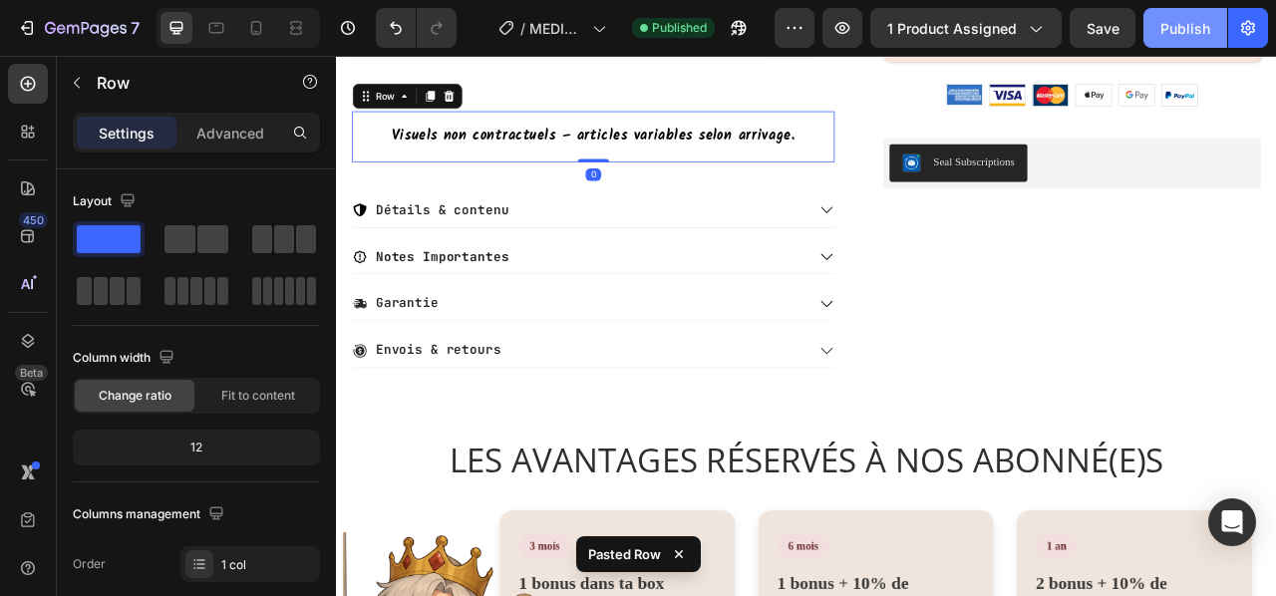
click at [1175, 25] on div "Publish" at bounding box center [1186, 28] width 50 height 21
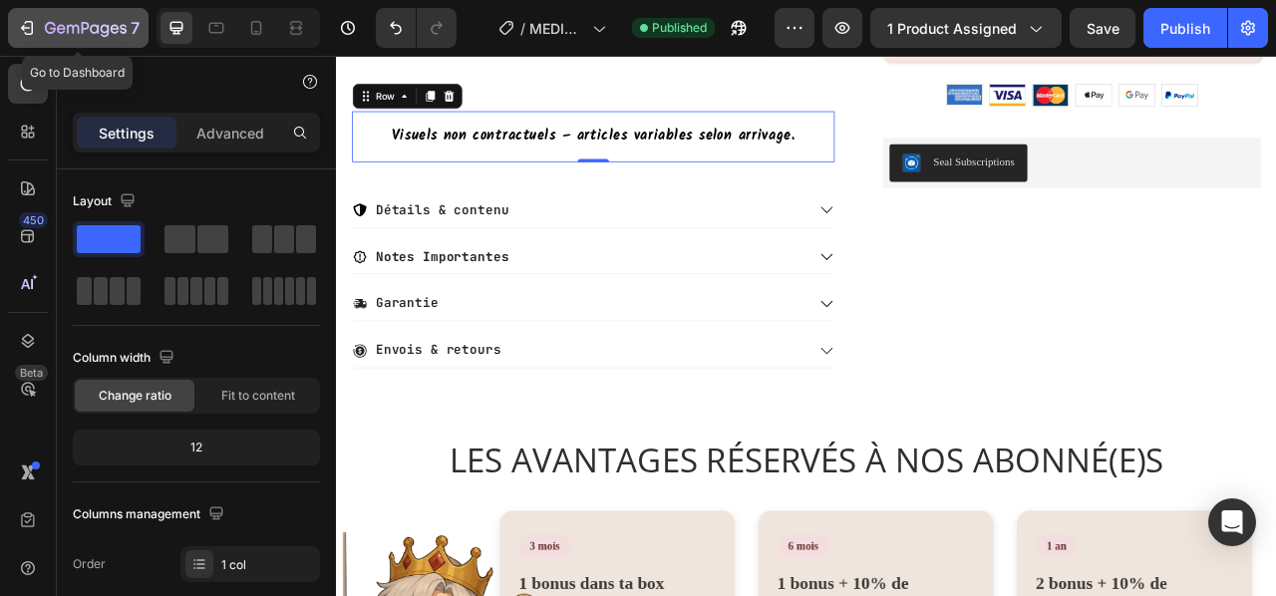
click at [22, 24] on icon "button" at bounding box center [27, 28] width 20 height 20
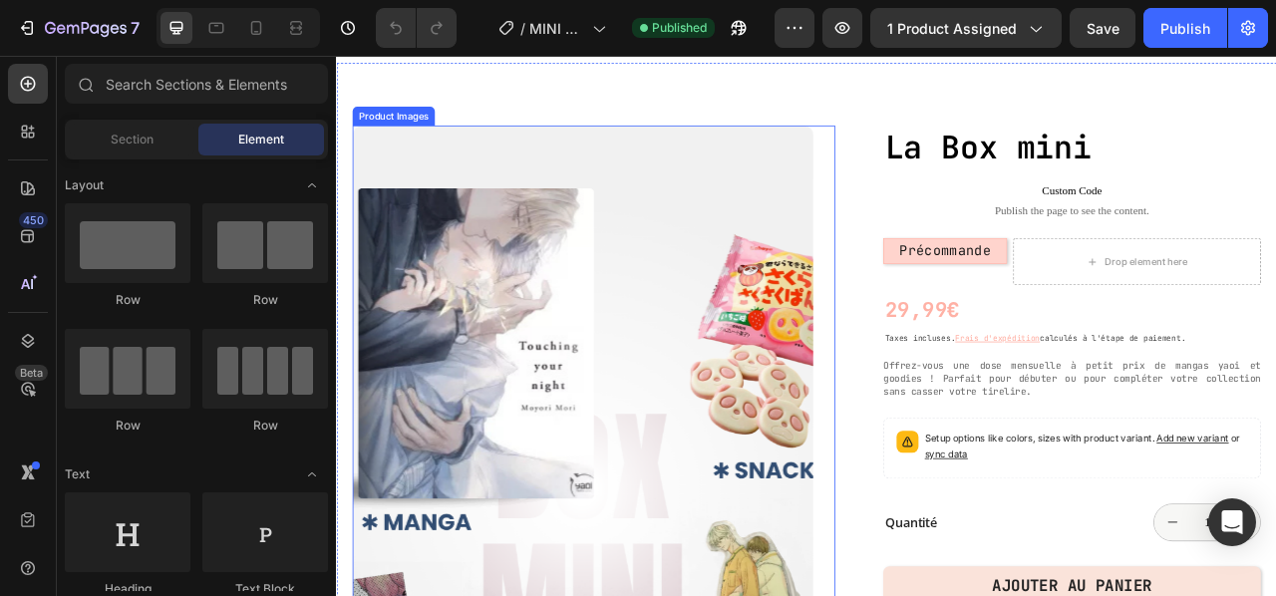
click at [651, 367] on img at bounding box center [649, 507] width 586 height 724
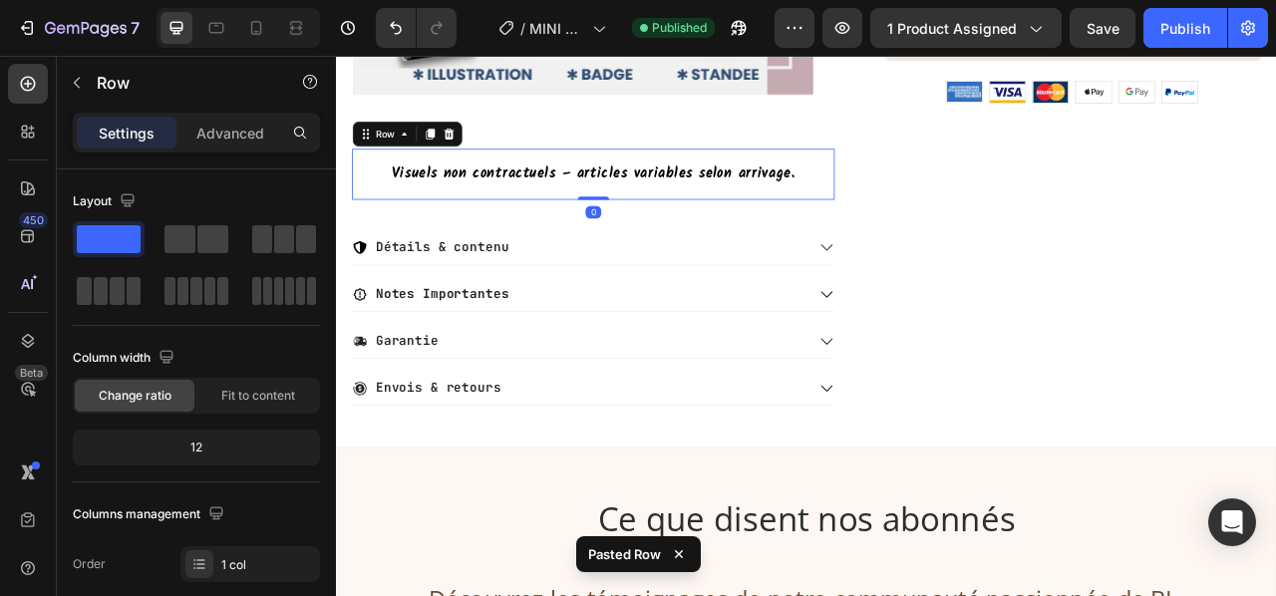
scroll to position [742, 0]
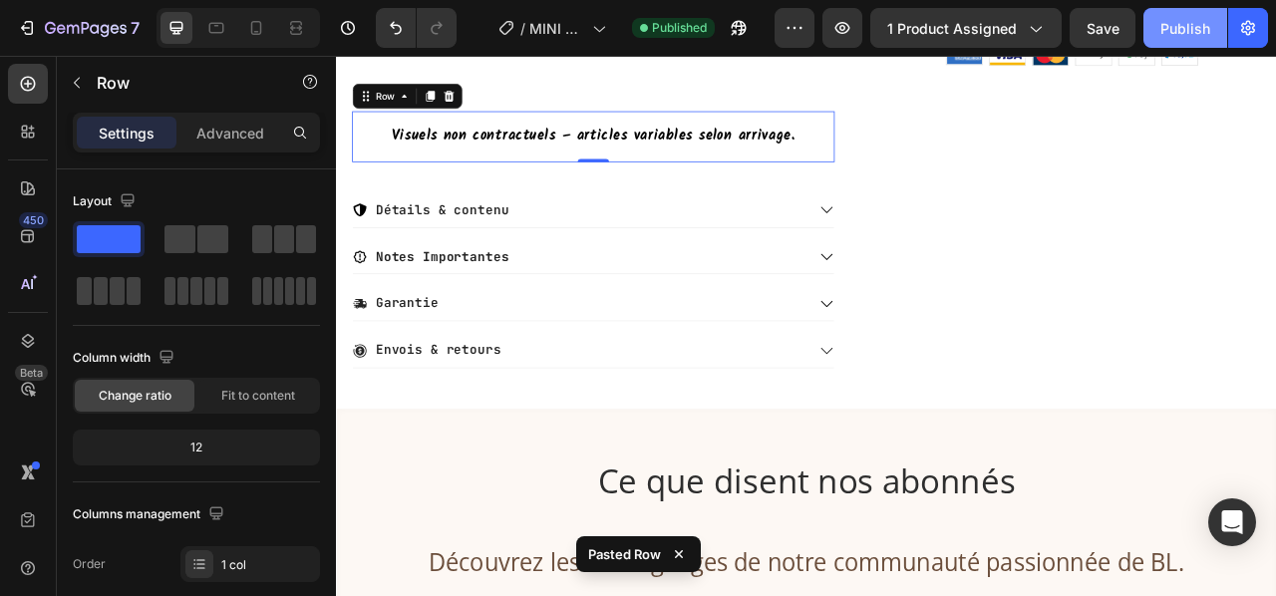
click at [1186, 31] on div "Publish" at bounding box center [1186, 28] width 50 height 21
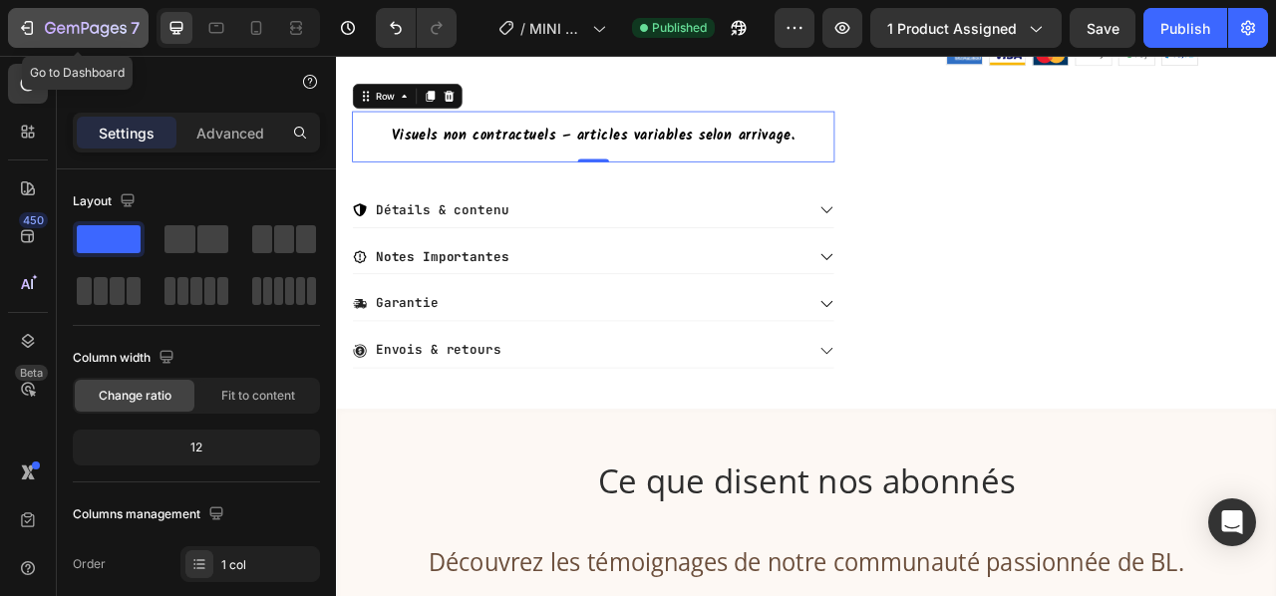
click at [22, 25] on icon "button" at bounding box center [27, 28] width 20 height 20
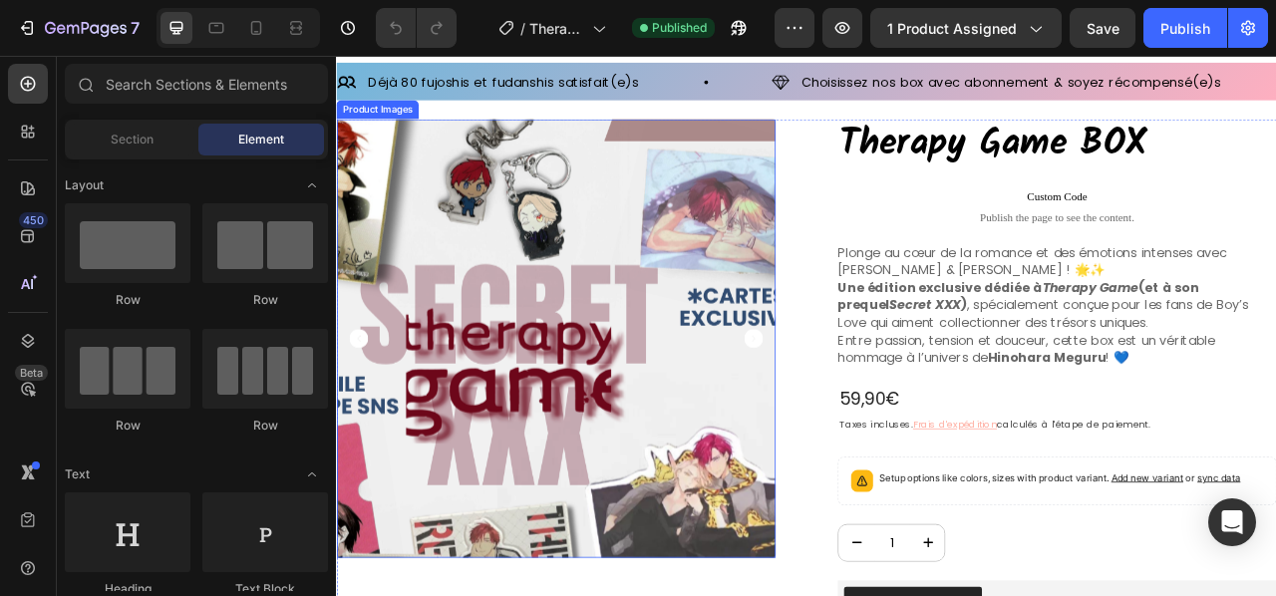
click at [712, 315] on img at bounding box center [615, 416] width 558 height 558
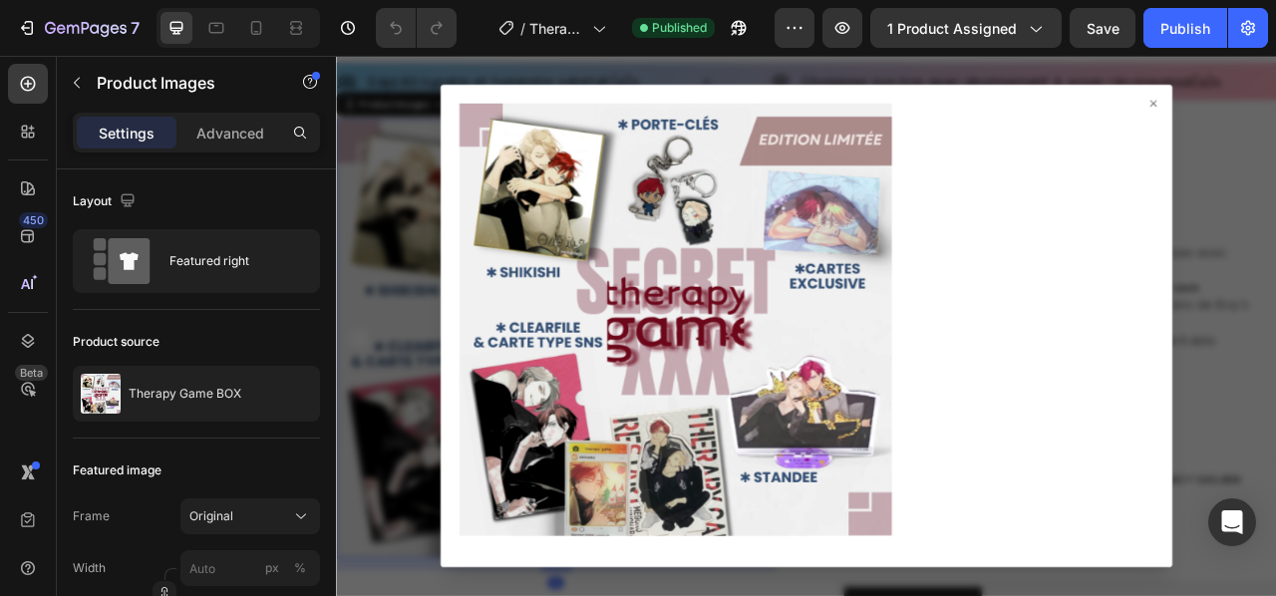
click at [1275, 282] on div at bounding box center [934, 400] width 1196 height 688
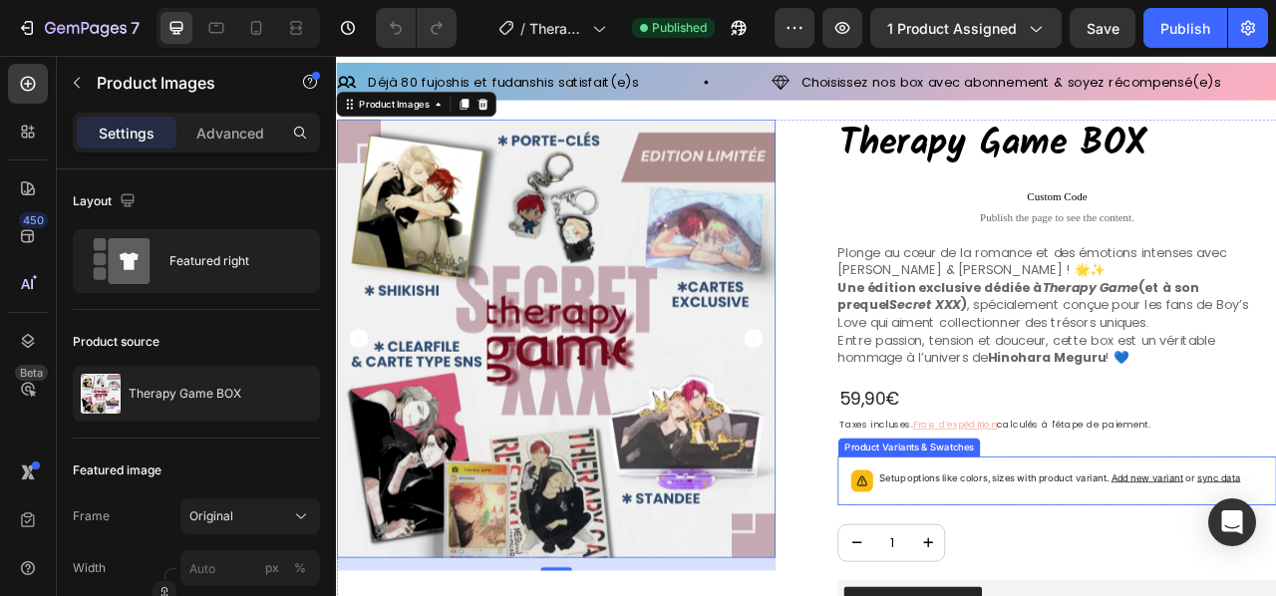
scroll to position [299, 0]
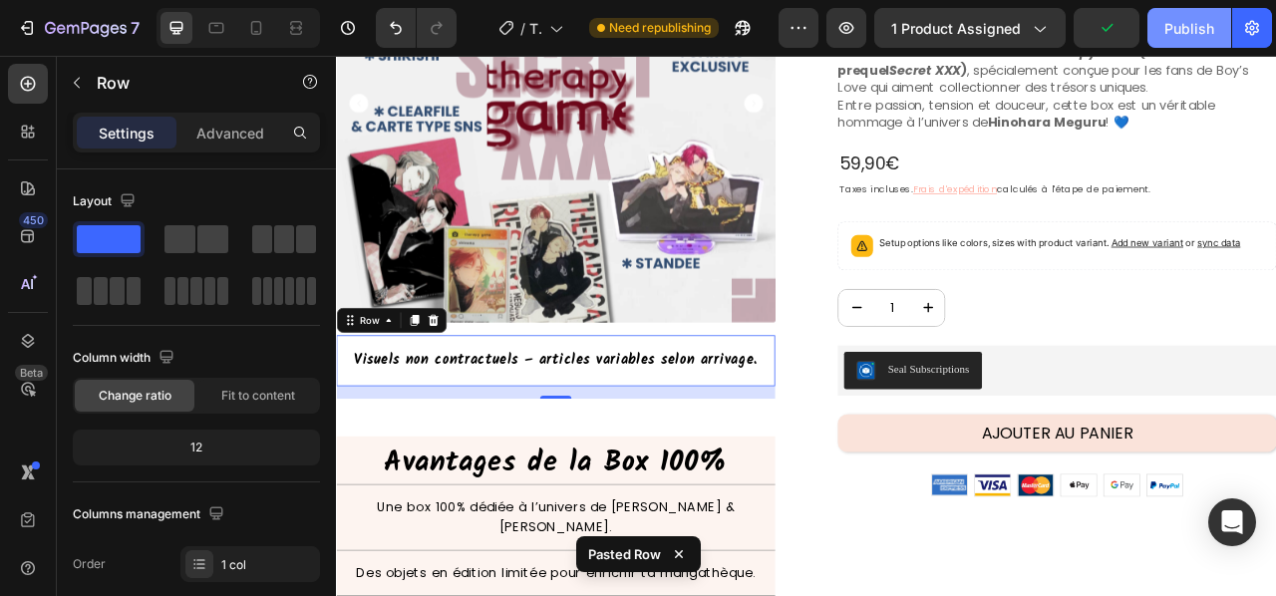
click at [1187, 31] on div "Publish" at bounding box center [1190, 28] width 50 height 21
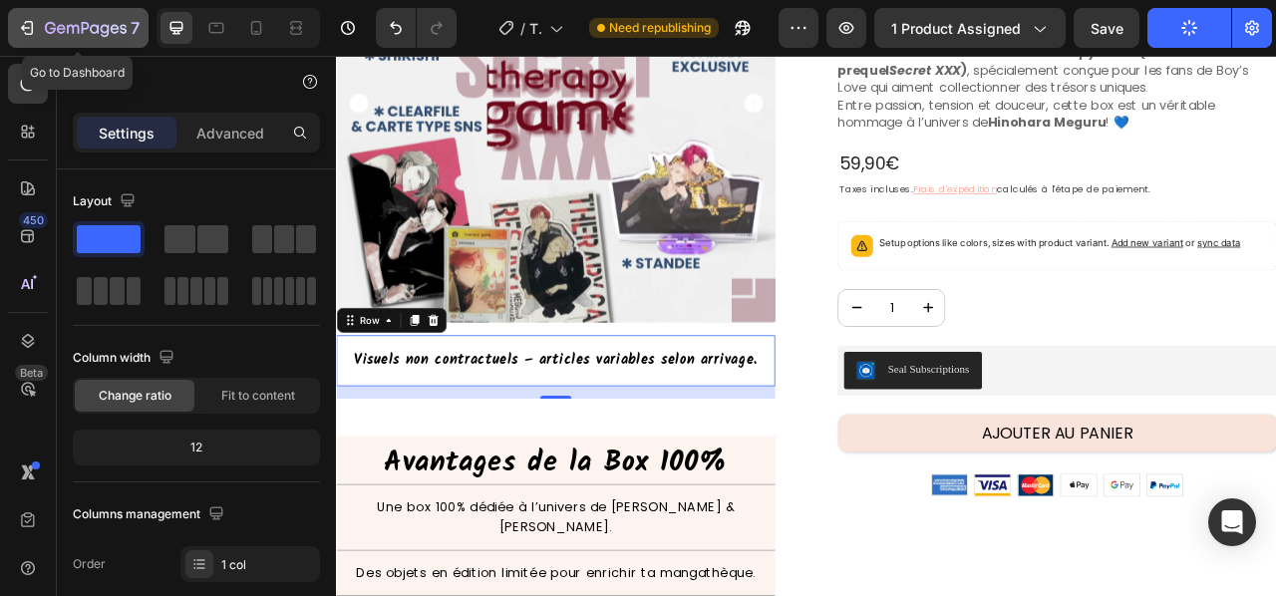
click at [32, 26] on icon "button" at bounding box center [29, 28] width 9 height 14
